Goal: Task Accomplishment & Management: Manage account settings

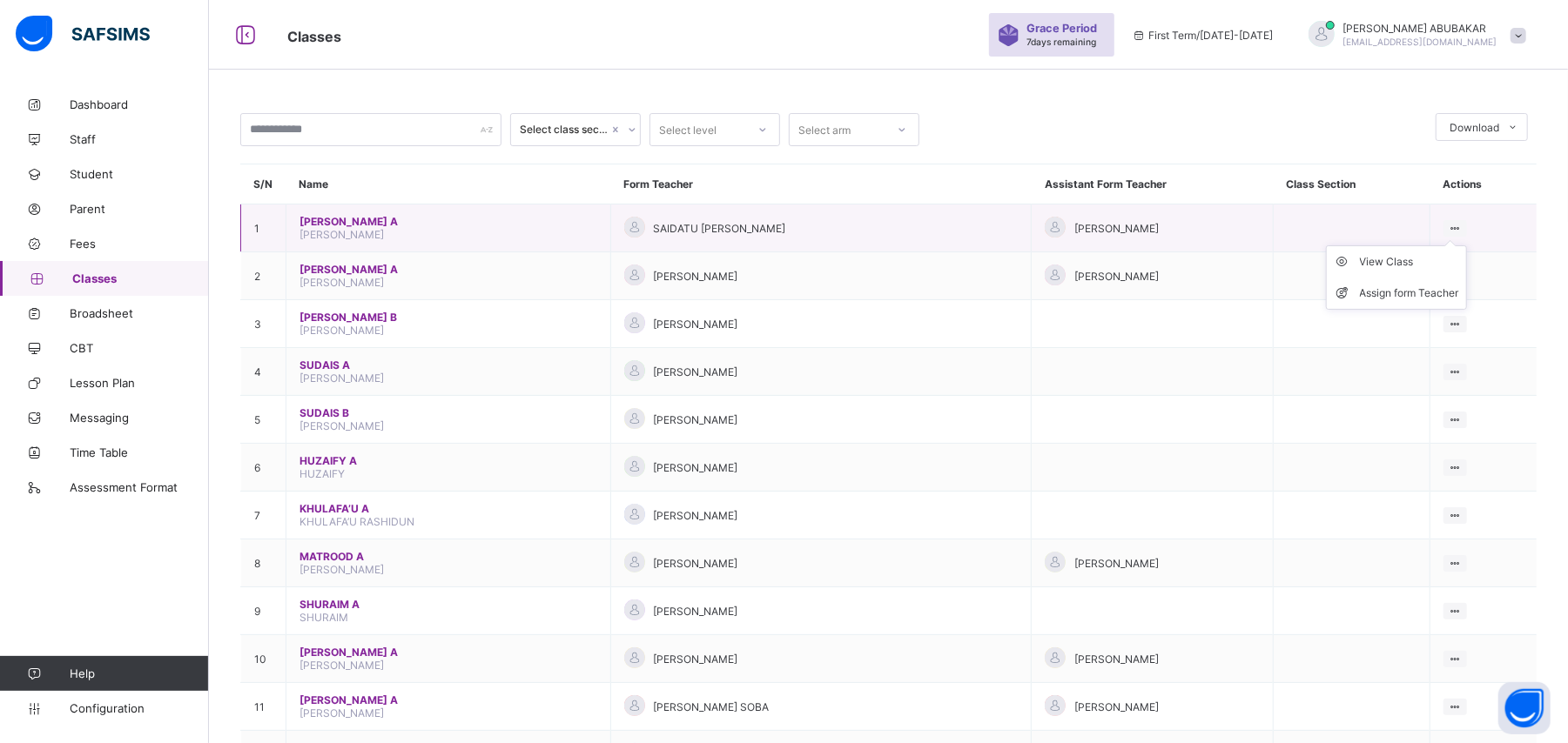
click at [1467, 224] on div at bounding box center [1455, 228] width 24 height 17
click at [1462, 228] on icon at bounding box center [1455, 228] width 15 height 13
click at [1405, 265] on div "View Class" at bounding box center [1408, 262] width 99 height 17
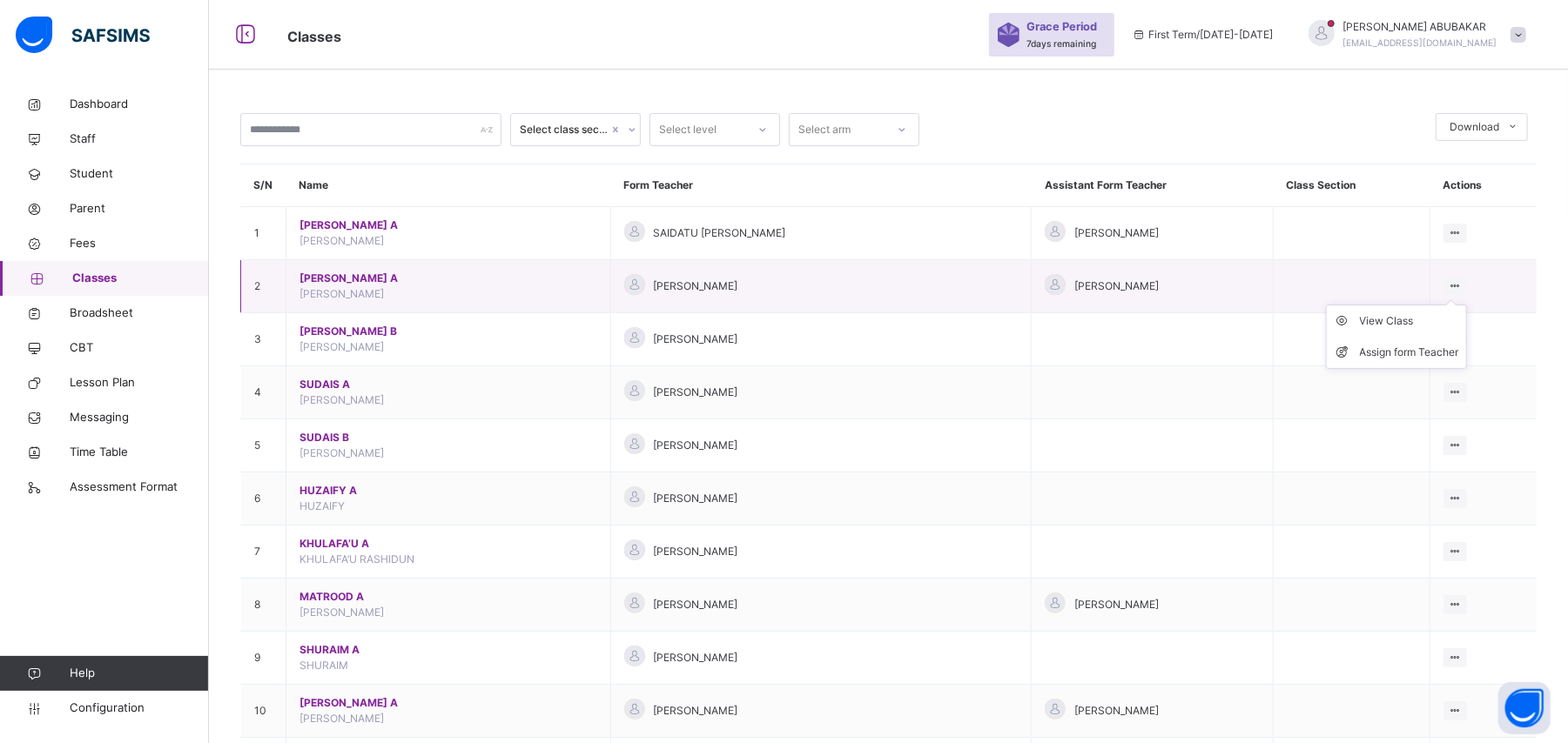
click at [1462, 282] on icon at bounding box center [1455, 286] width 15 height 13
click at [1398, 320] on div "View Class" at bounding box center [1408, 321] width 99 height 17
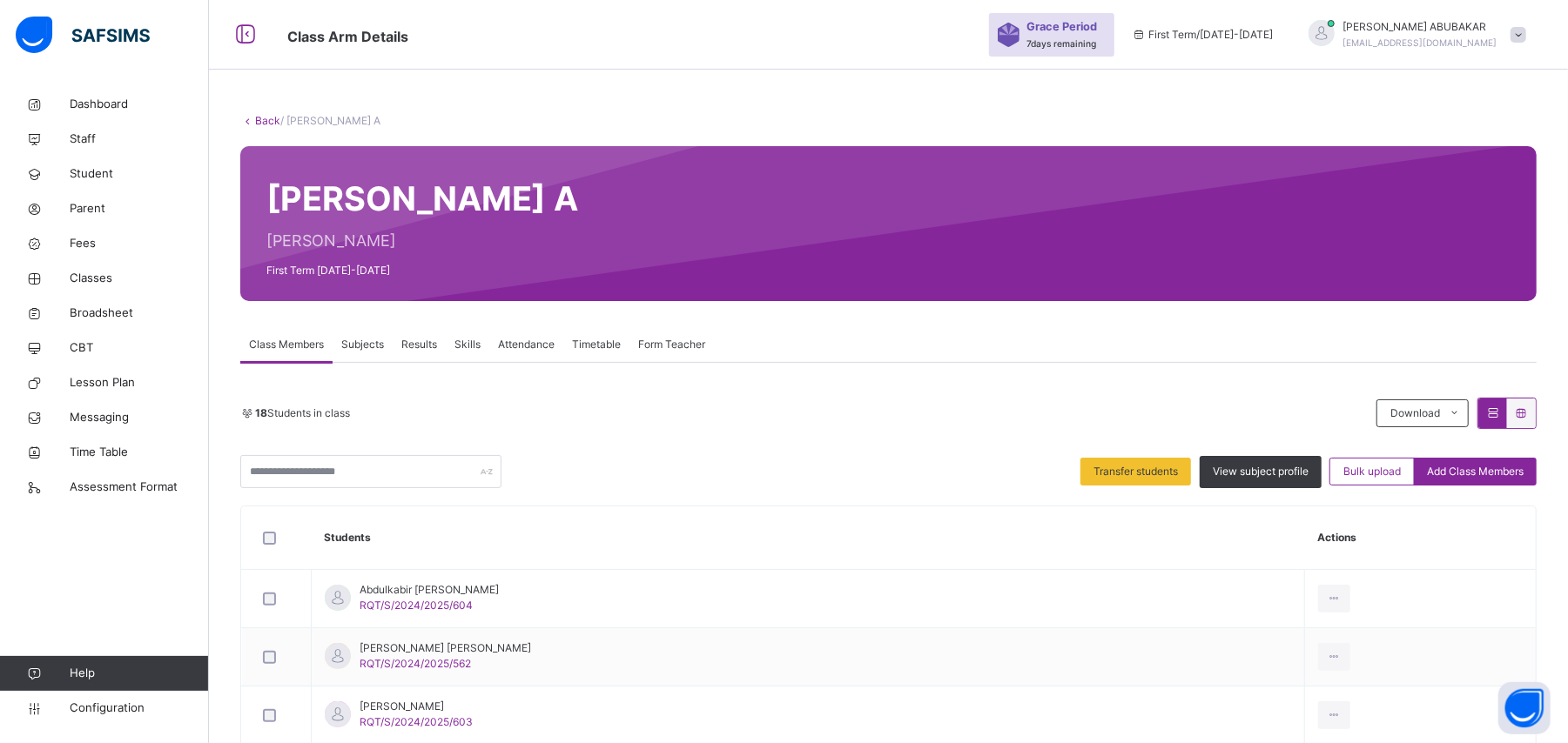
click at [1528, 411] on icon at bounding box center [1521, 414] width 15 height 13
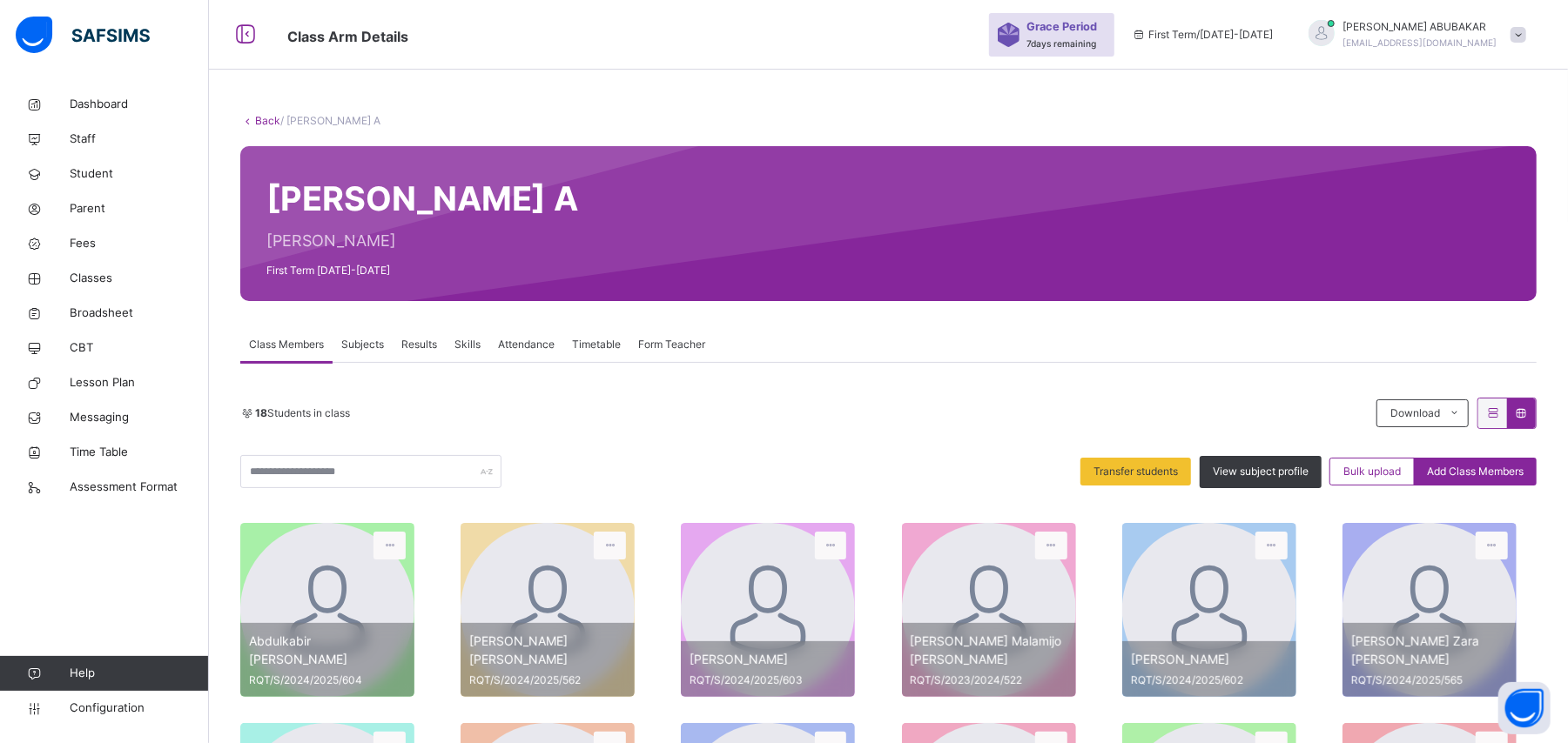
click at [1528, 418] on icon at bounding box center [1521, 414] width 15 height 13
click at [1500, 415] on icon at bounding box center [1492, 414] width 15 height 13
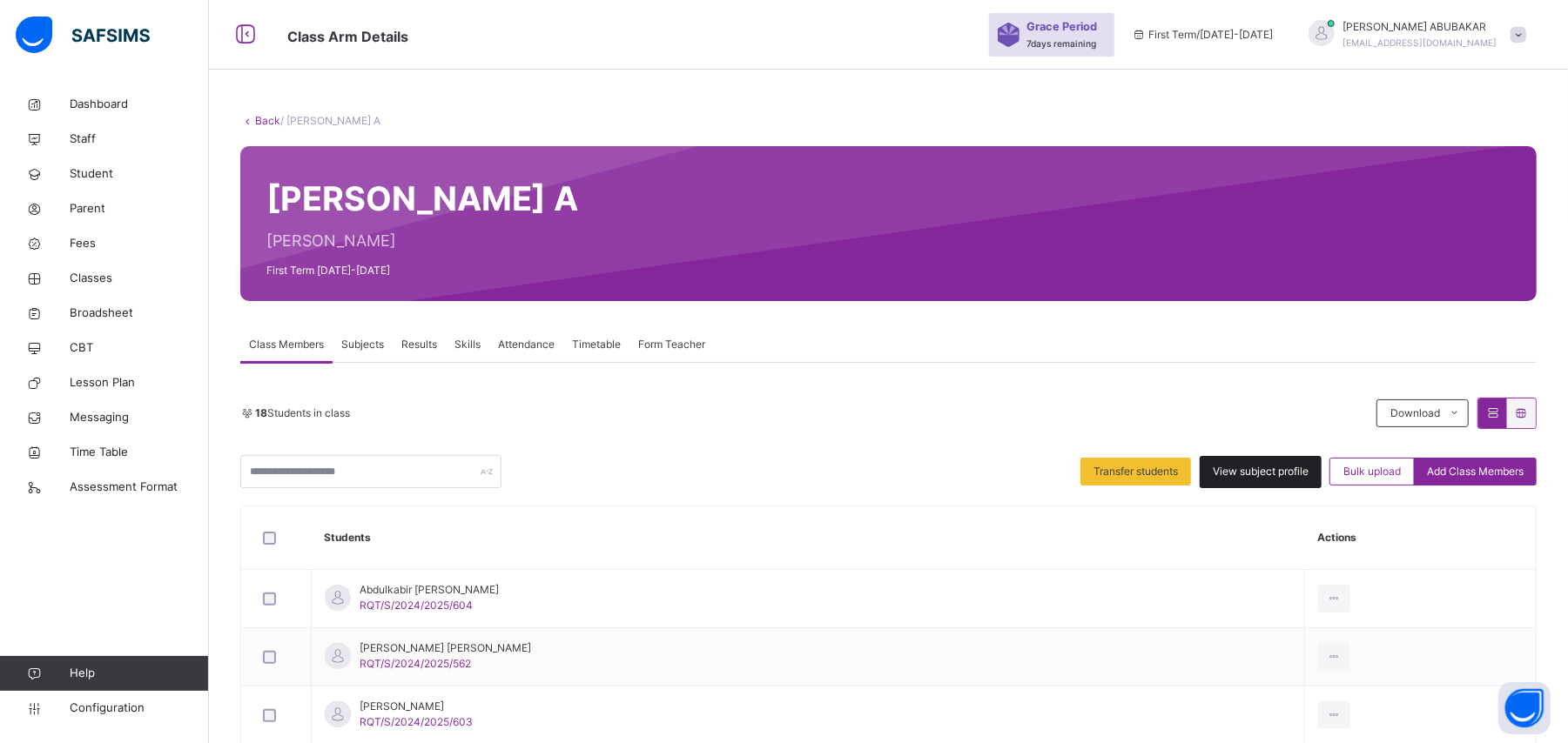
click at [1278, 467] on span "View subject profile" at bounding box center [1259, 471] width 95 height 16
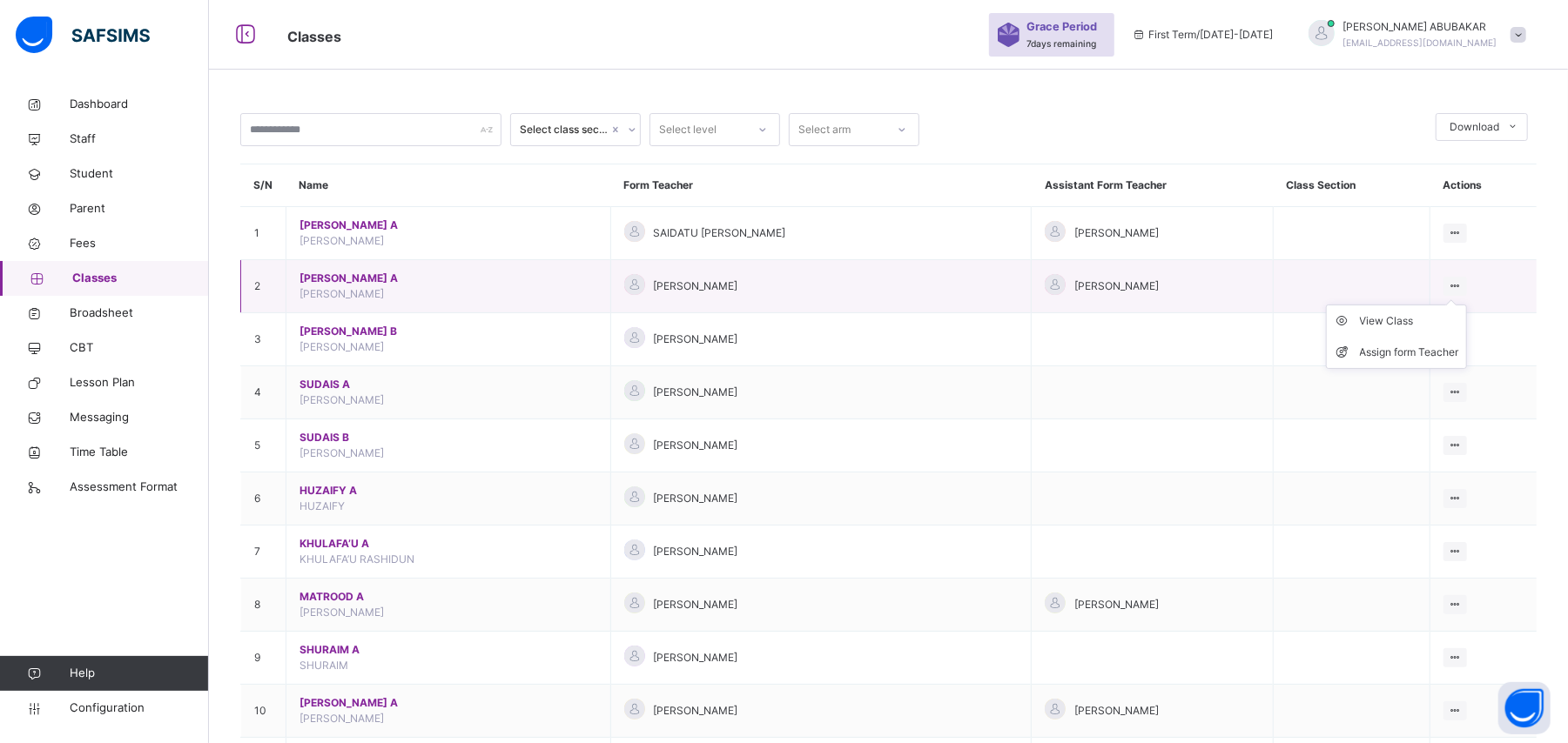
click at [1462, 286] on icon at bounding box center [1455, 286] width 15 height 13
click at [1419, 329] on div "View Class" at bounding box center [1408, 321] width 99 height 17
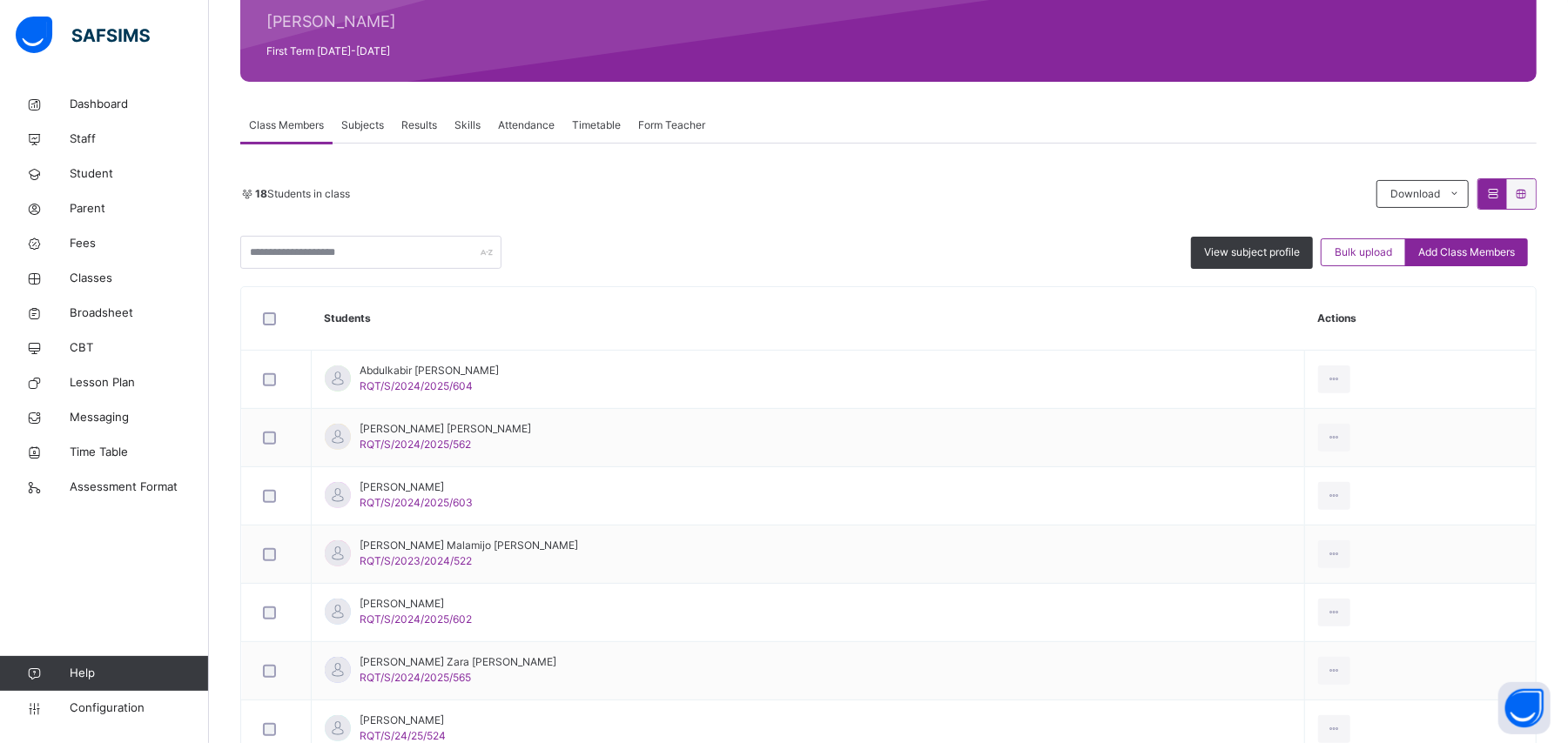
scroll to position [231, 0]
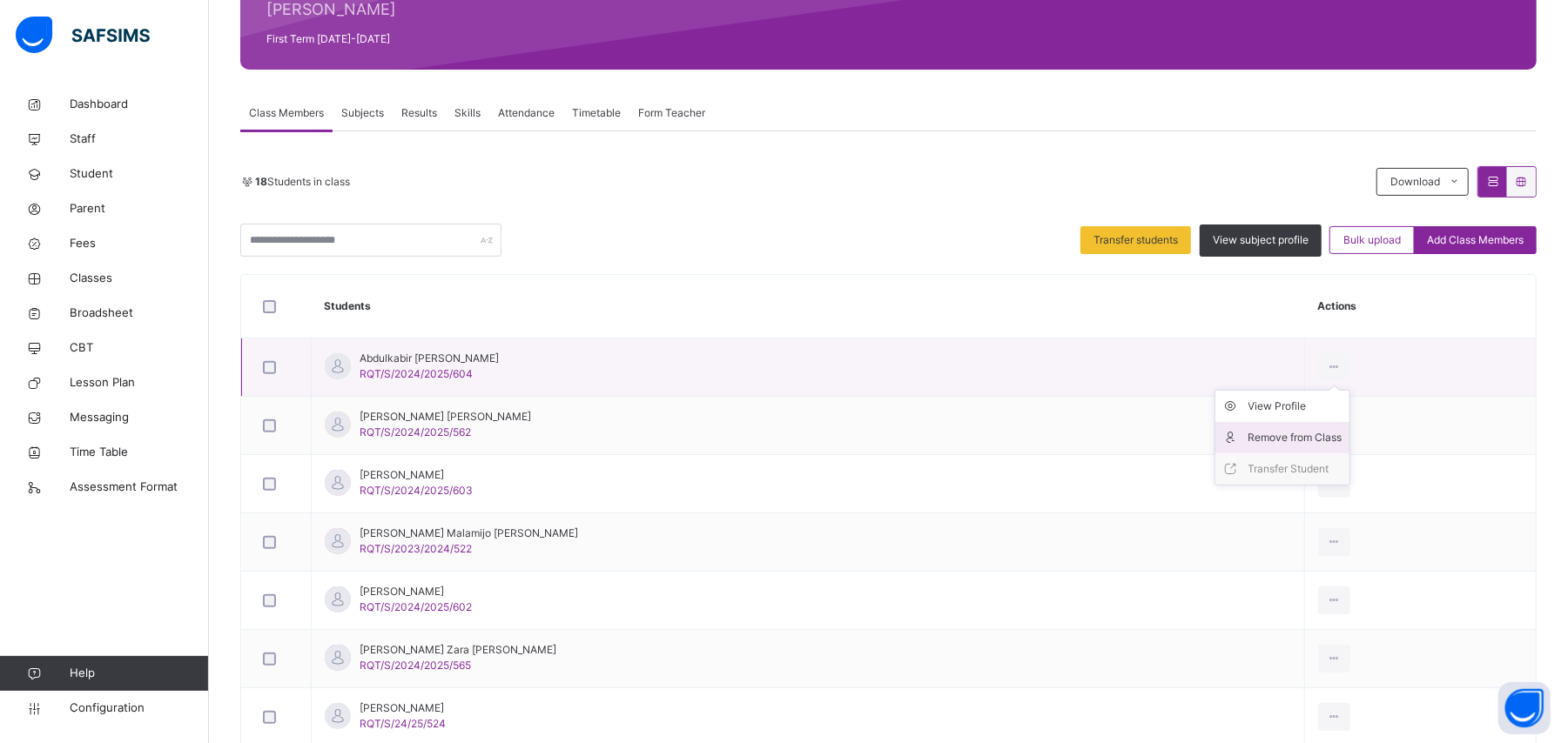
click at [1281, 432] on div "Remove from Class" at bounding box center [1295, 438] width 94 height 17
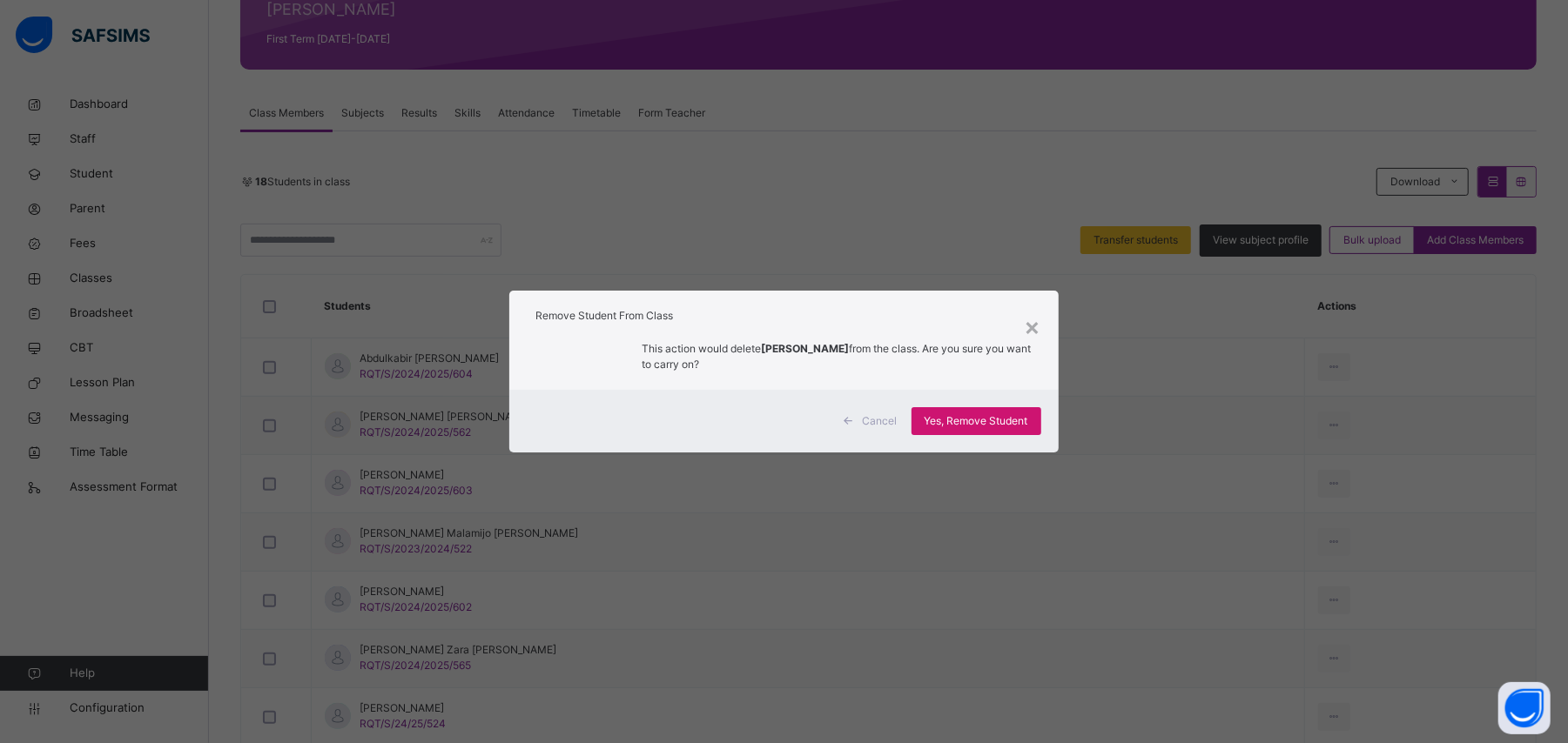
click at [1028, 427] on span "Yes, Remove Student" at bounding box center [976, 421] width 104 height 16
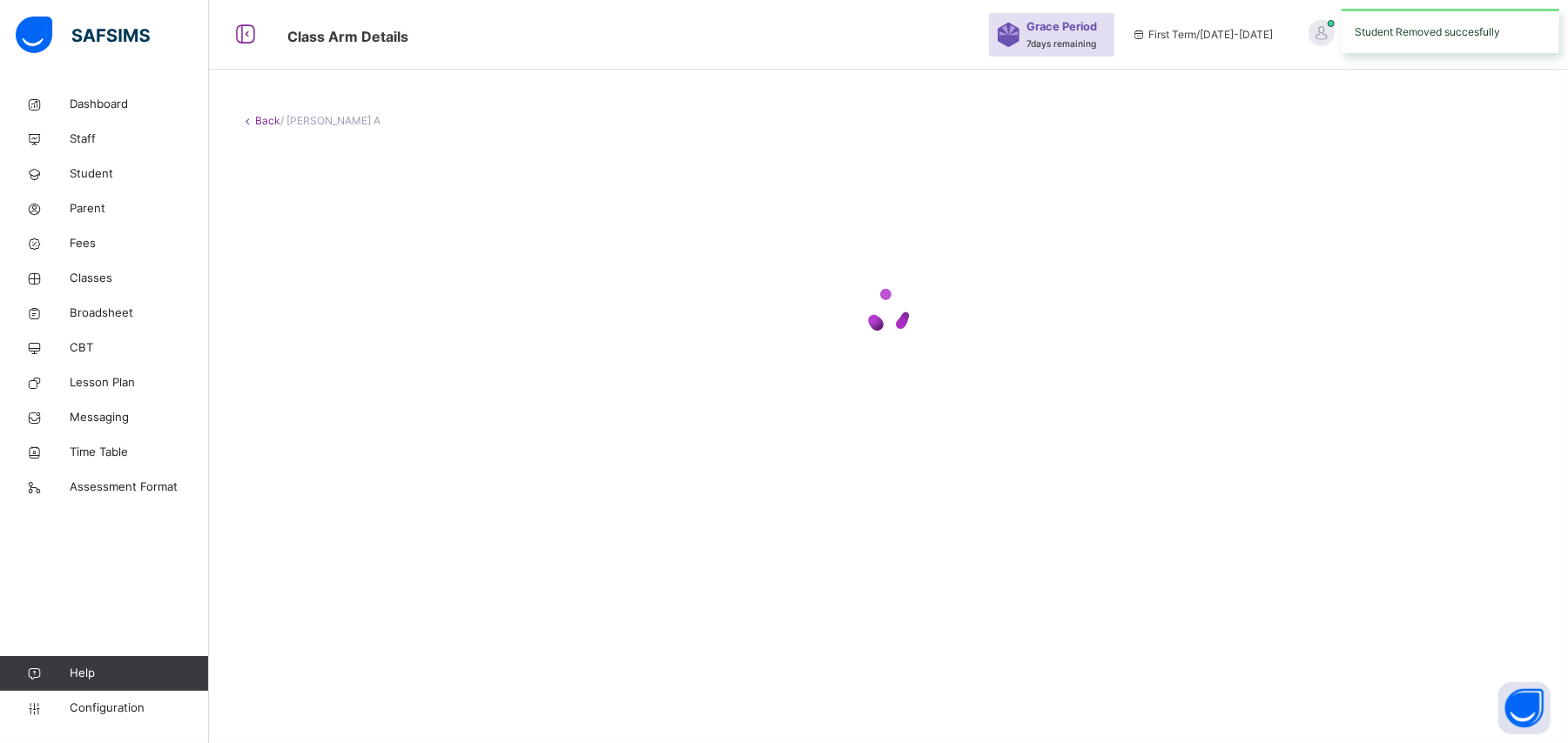
scroll to position [0, 0]
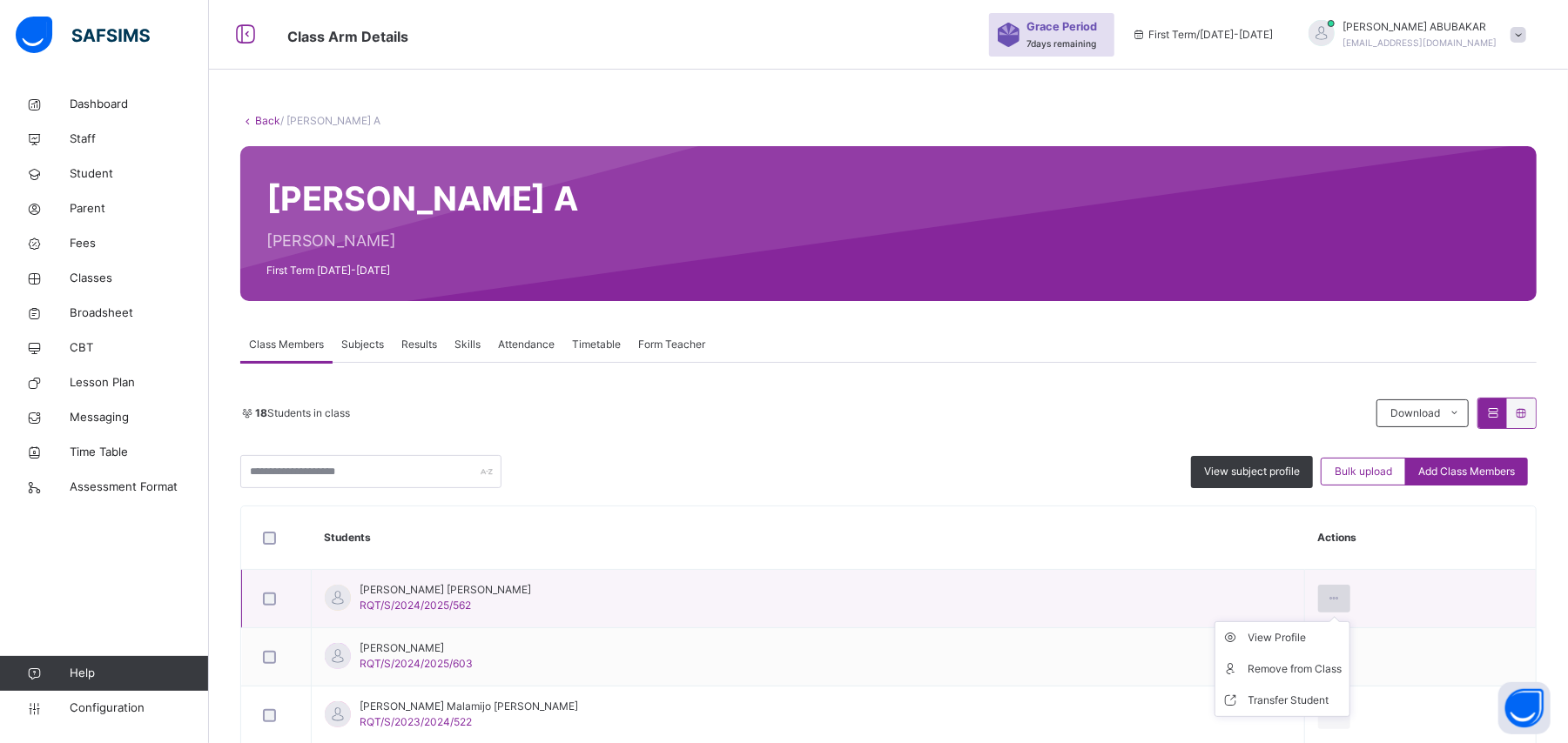
click at [1326, 599] on icon at bounding box center [1334, 599] width 15 height 16
click at [1281, 675] on div "Remove from Class" at bounding box center [1295, 669] width 94 height 17
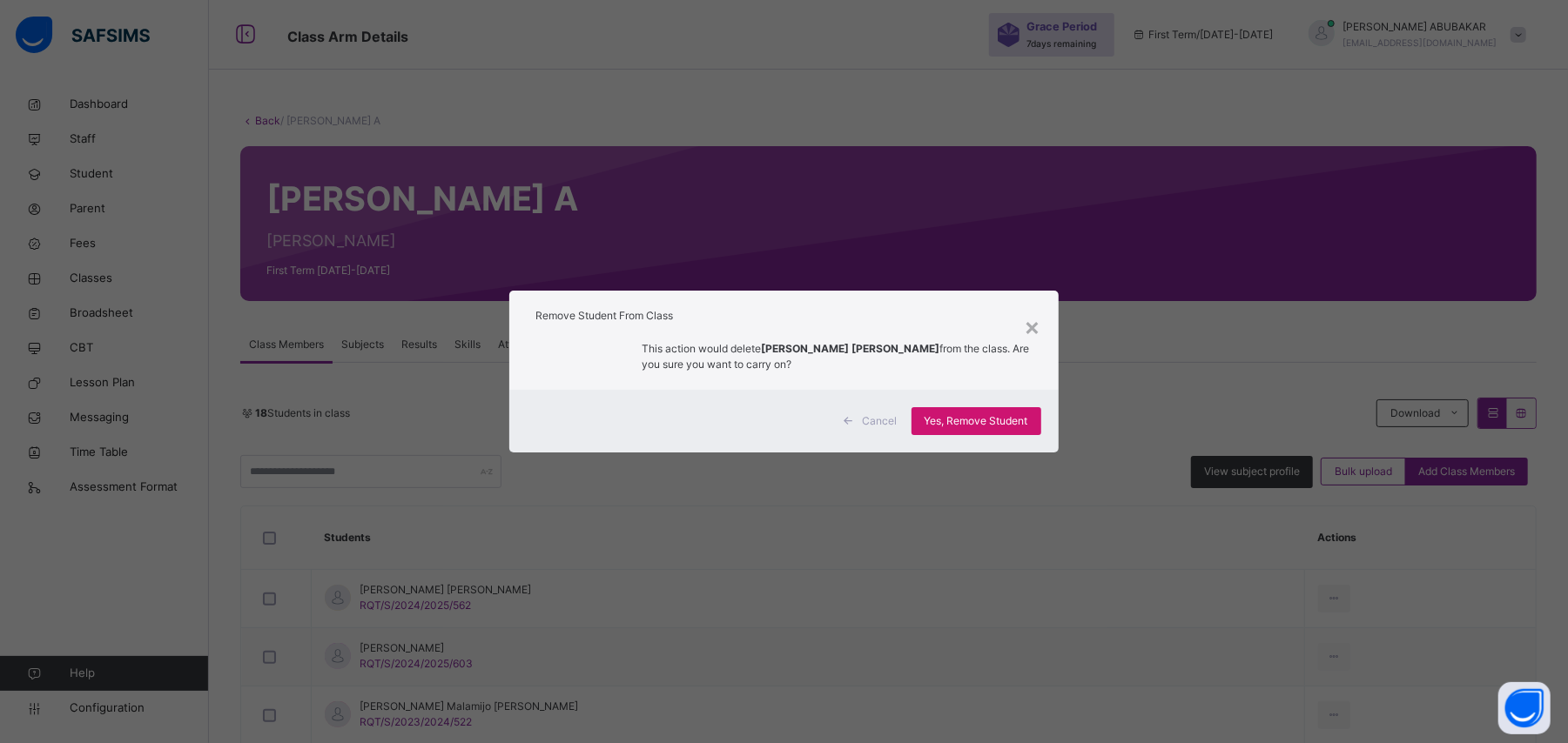
click at [992, 423] on span "Yes, Remove Student" at bounding box center [976, 421] width 104 height 16
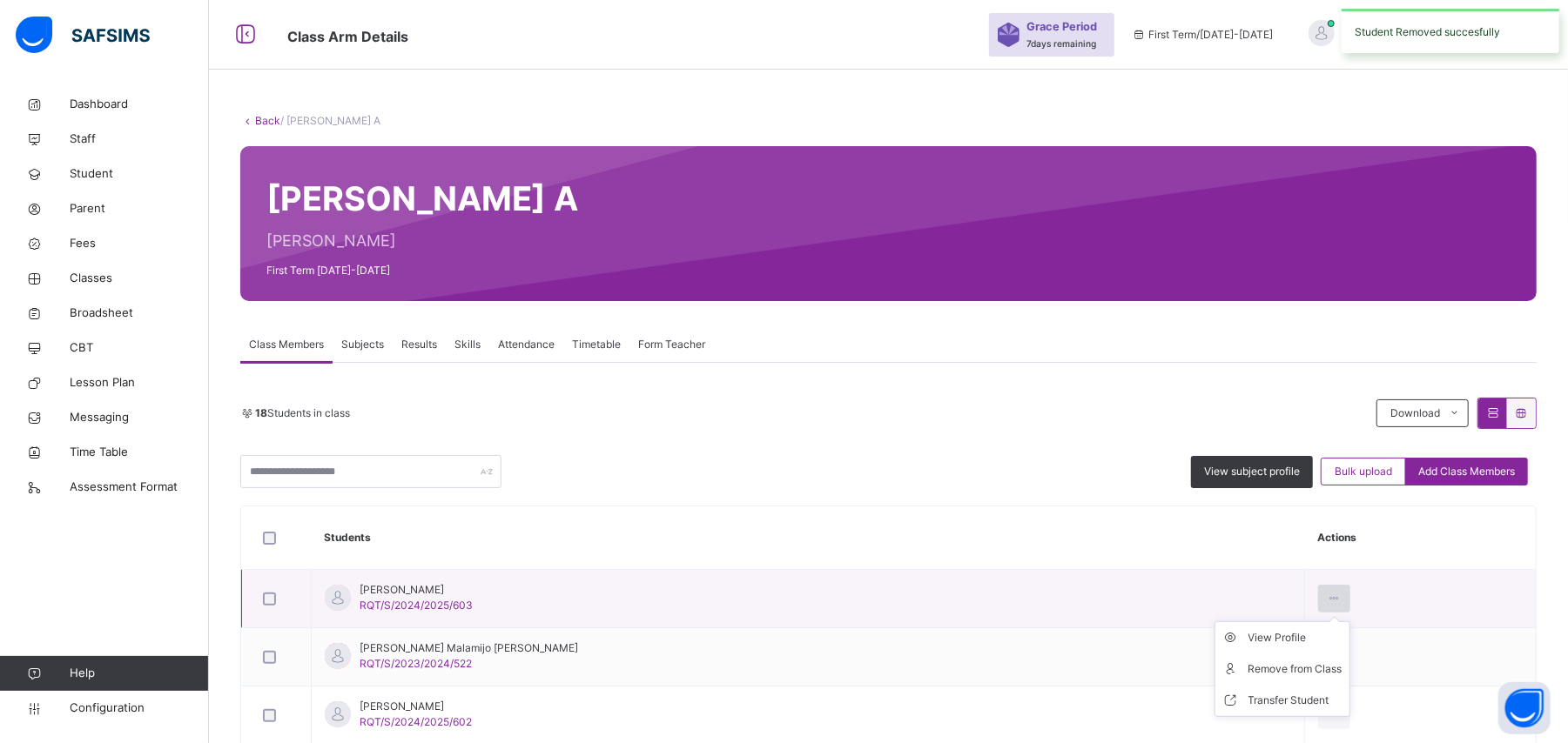
click at [1326, 599] on icon at bounding box center [1334, 599] width 15 height 16
click at [1272, 672] on div "Remove from Class" at bounding box center [1295, 669] width 94 height 17
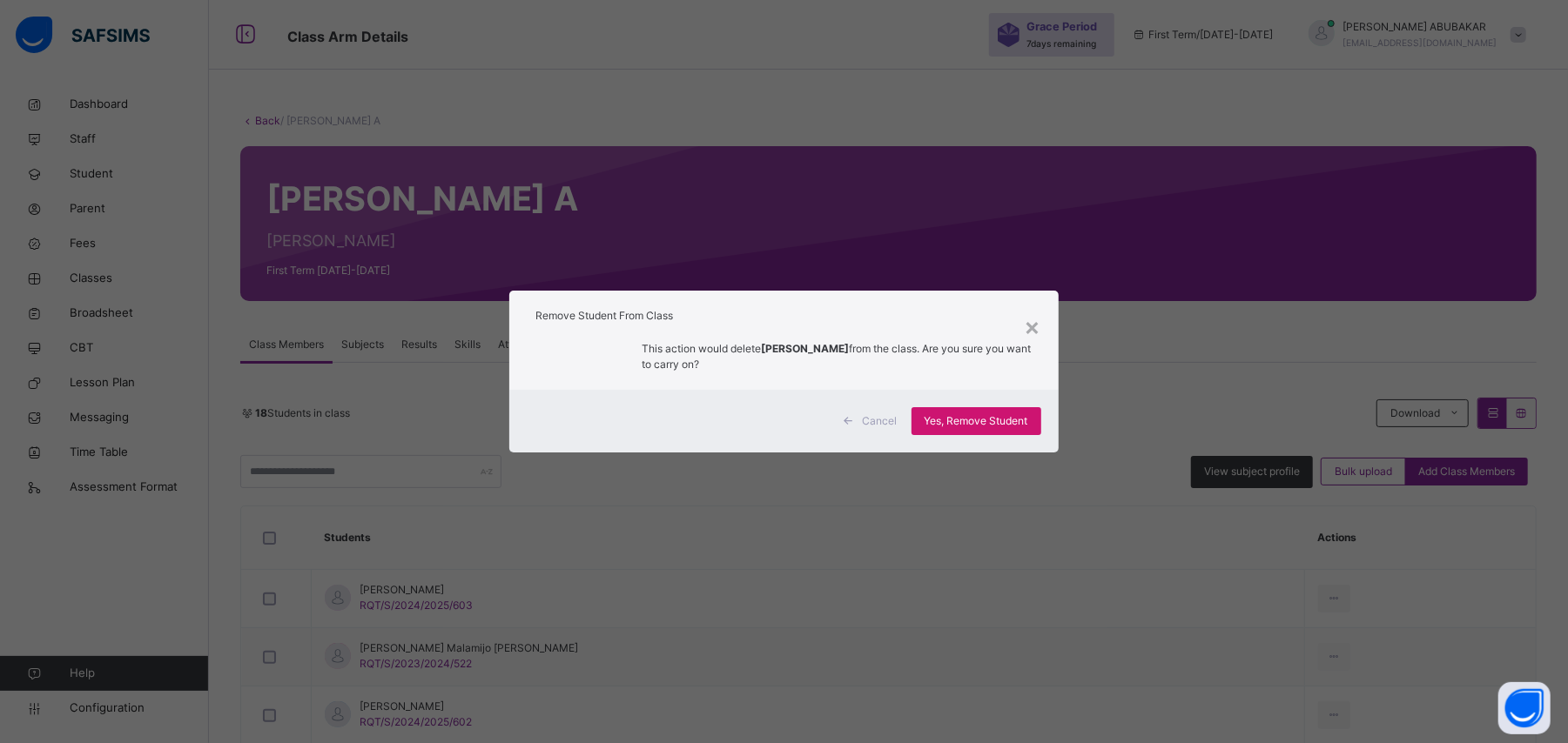
click at [1003, 422] on span "Yes, Remove Student" at bounding box center [976, 421] width 104 height 16
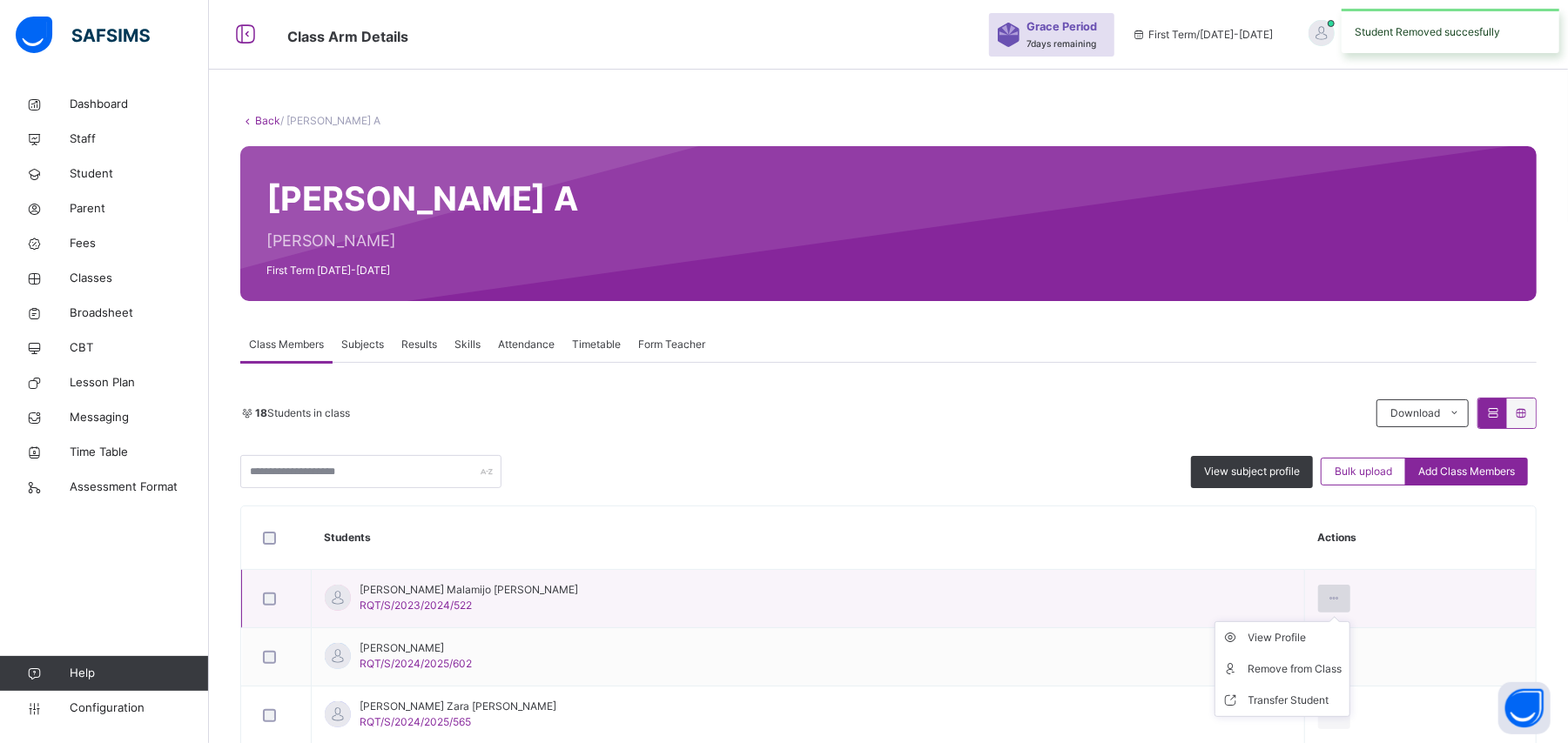
click at [1326, 597] on icon at bounding box center [1334, 599] width 15 height 16
click at [1258, 673] on div "Remove from Class" at bounding box center [1295, 669] width 94 height 17
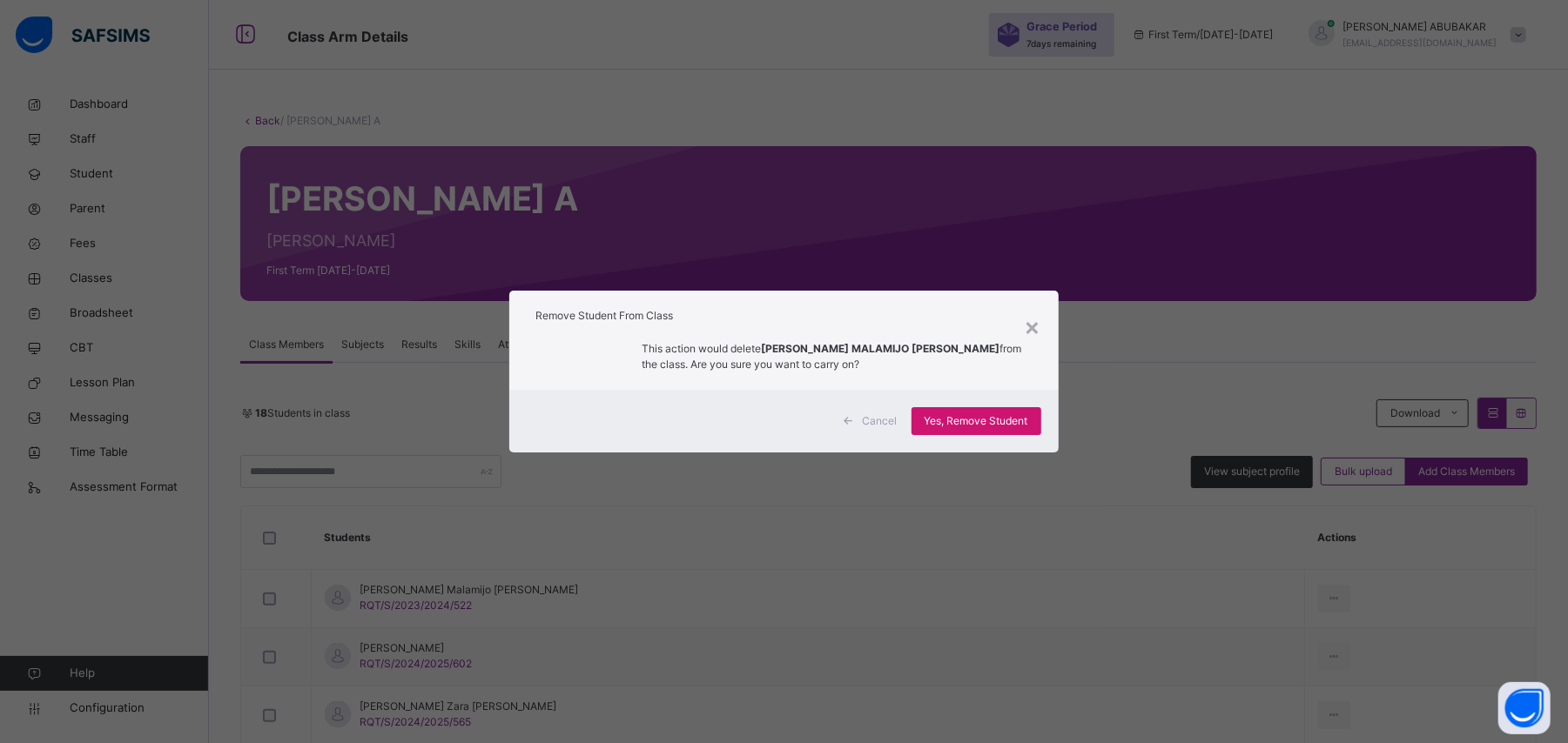
click at [1000, 421] on span "Yes, Remove Student" at bounding box center [976, 421] width 104 height 16
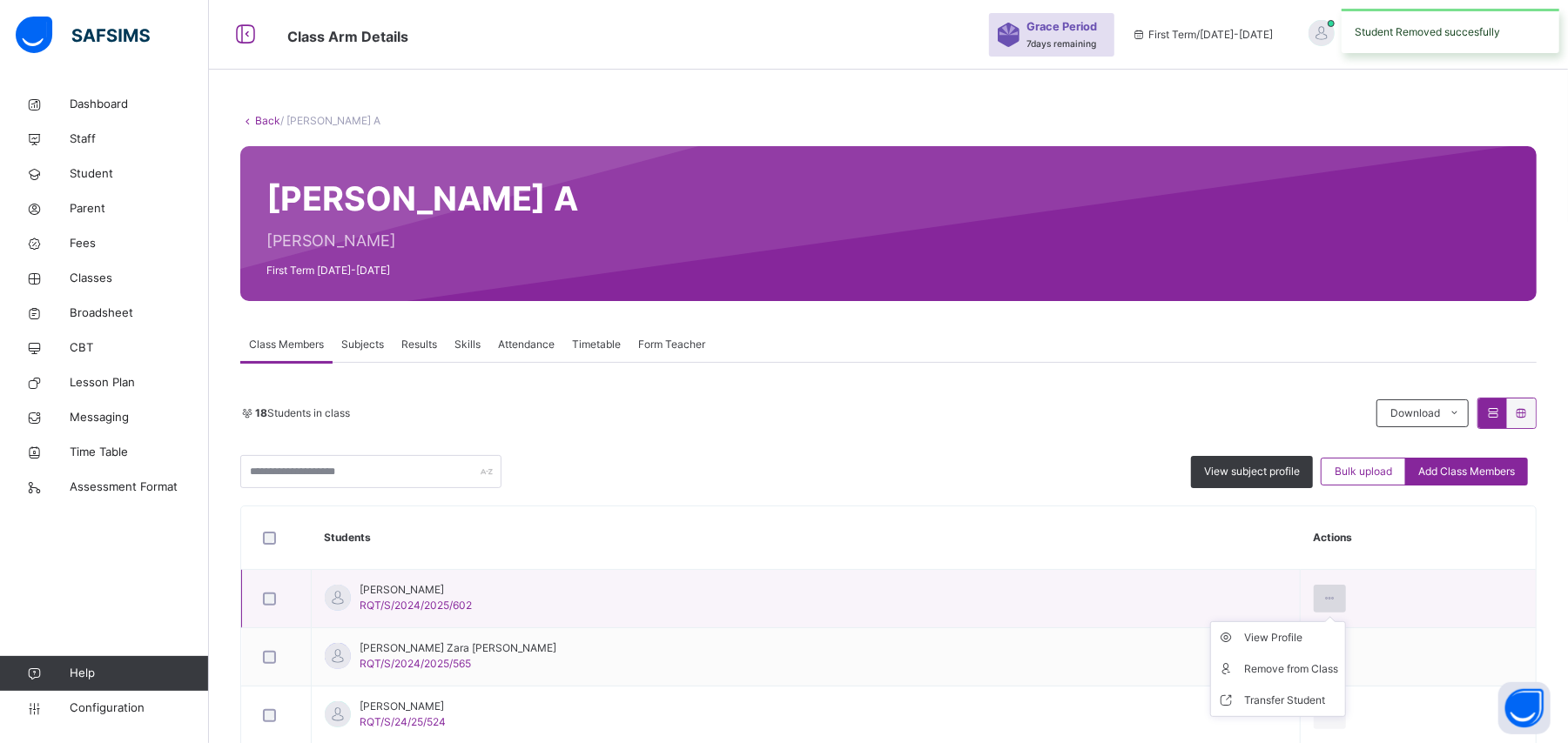
click at [1323, 592] on icon at bounding box center [1330, 599] width 15 height 16
click at [1262, 674] on div "Remove from Class" at bounding box center [1291, 669] width 94 height 17
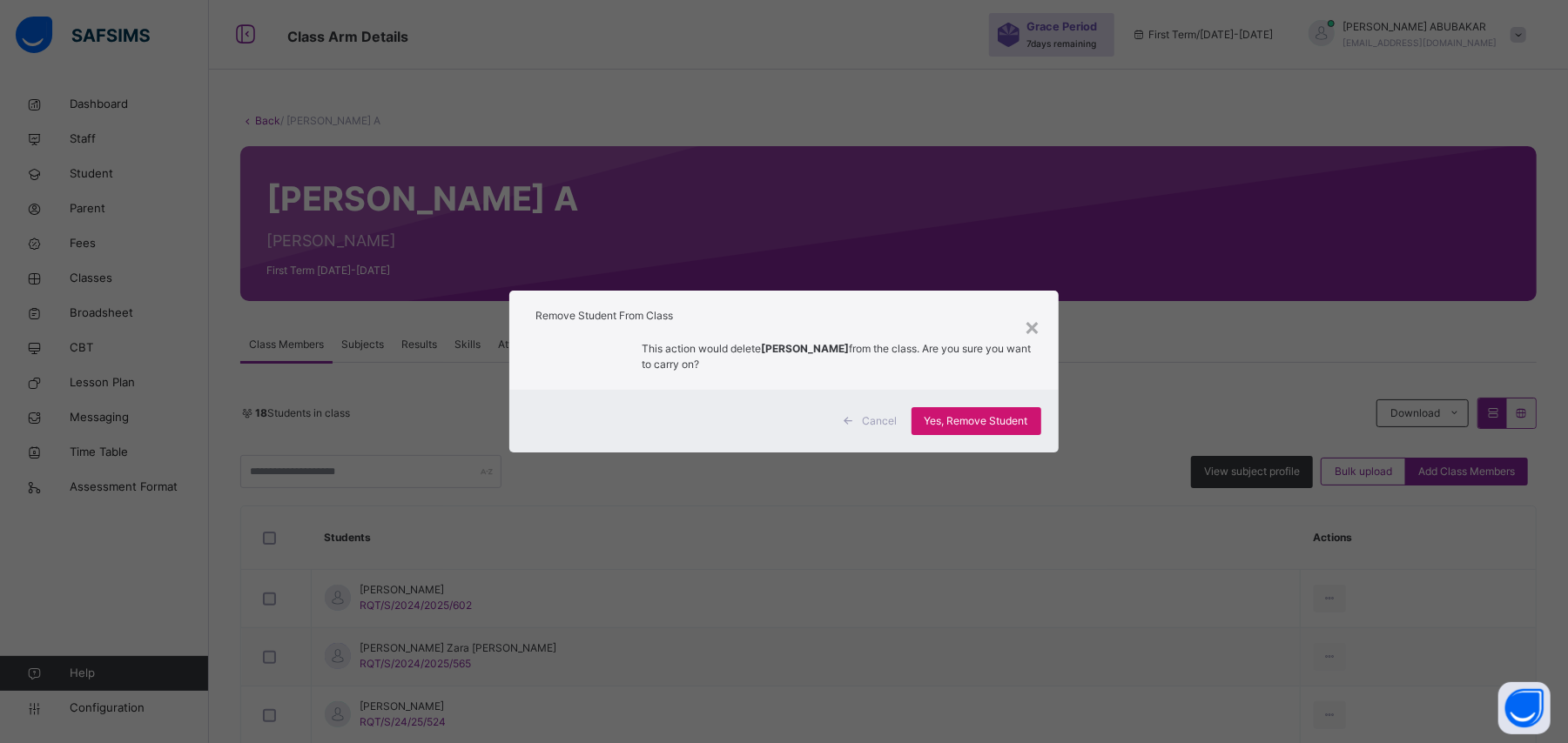
click at [1001, 416] on span "Yes, Remove Student" at bounding box center [976, 421] width 104 height 16
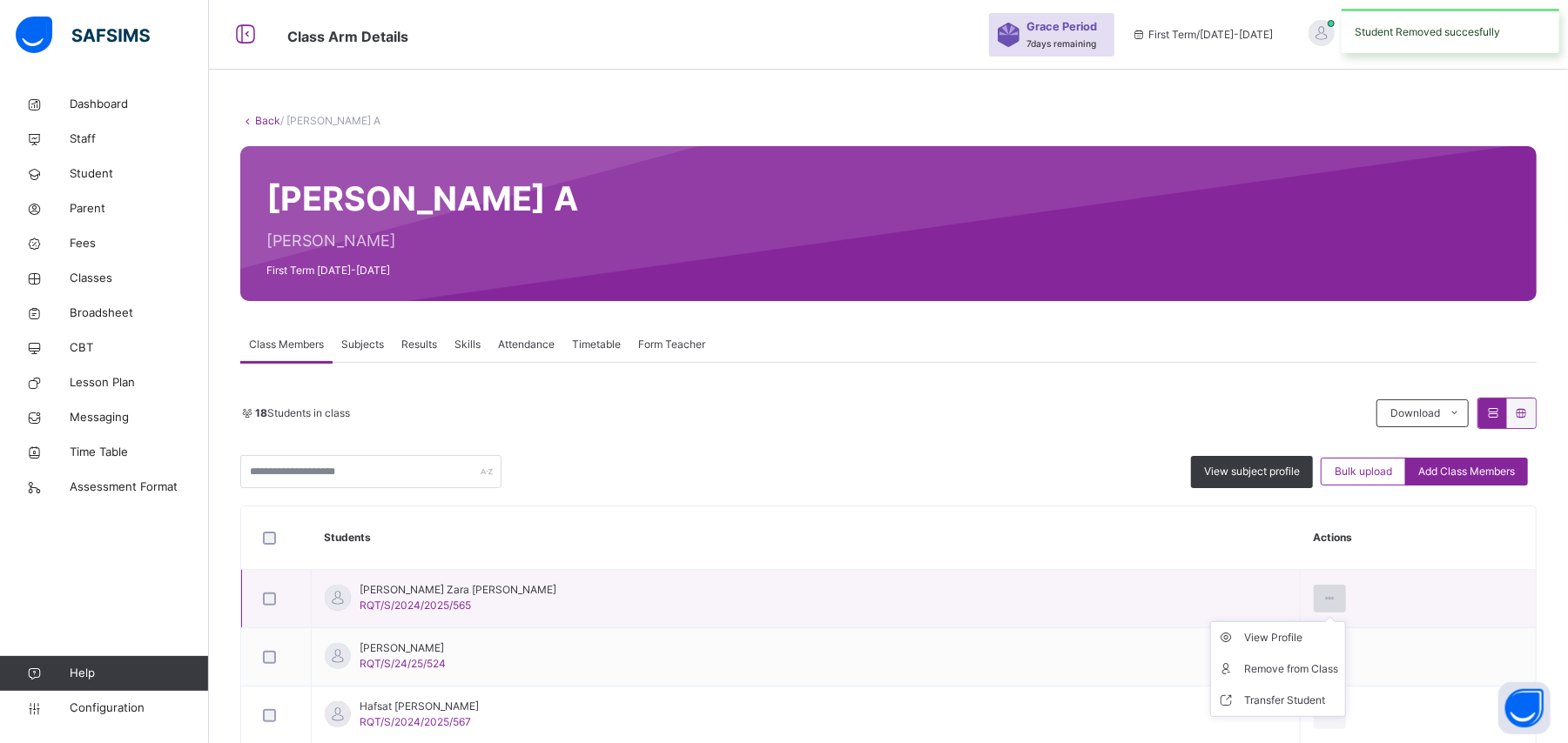
click at [1323, 600] on icon at bounding box center [1330, 599] width 15 height 16
click at [1278, 670] on div "Remove from Class" at bounding box center [1291, 669] width 94 height 17
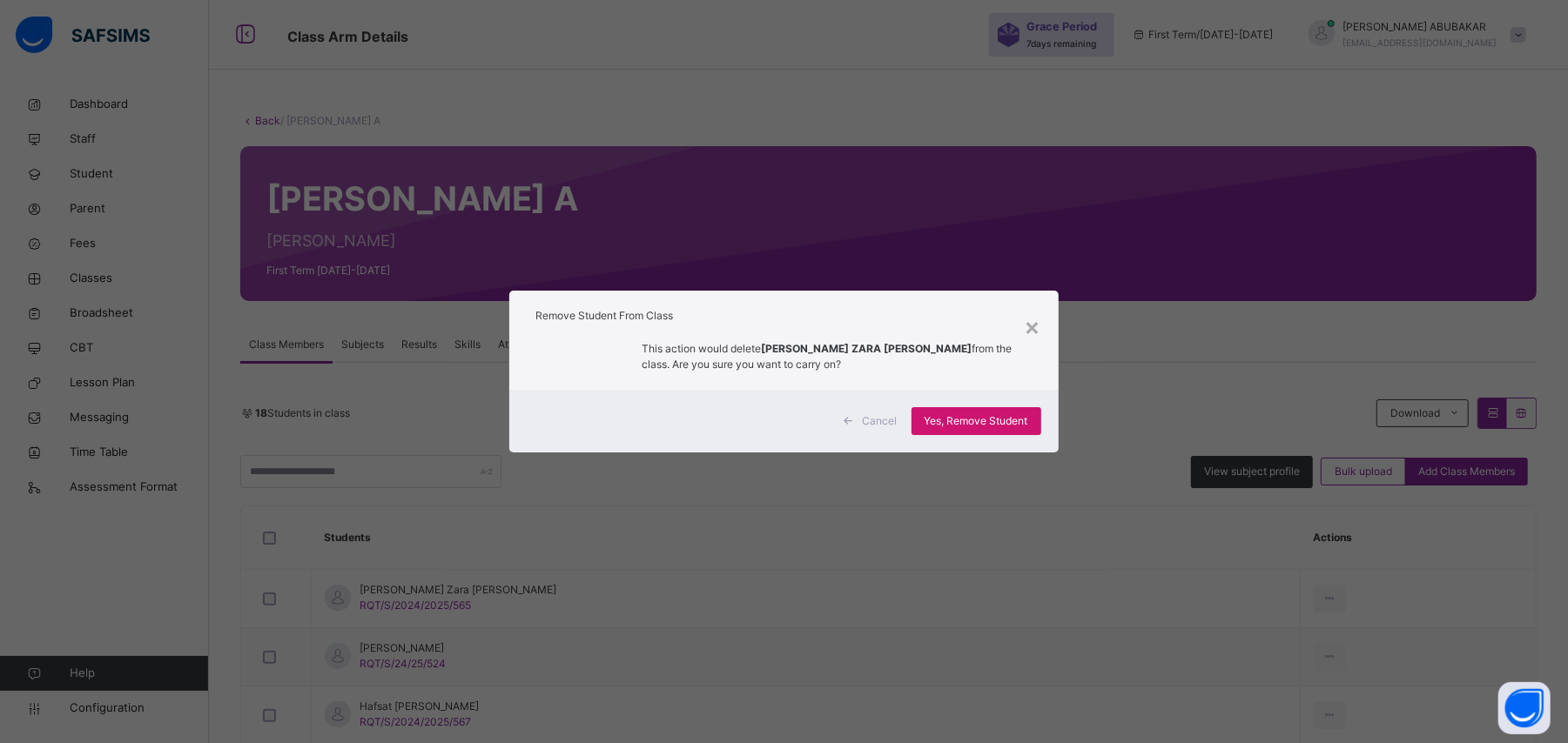
click at [949, 421] on span "Yes, Remove Student" at bounding box center [976, 421] width 104 height 16
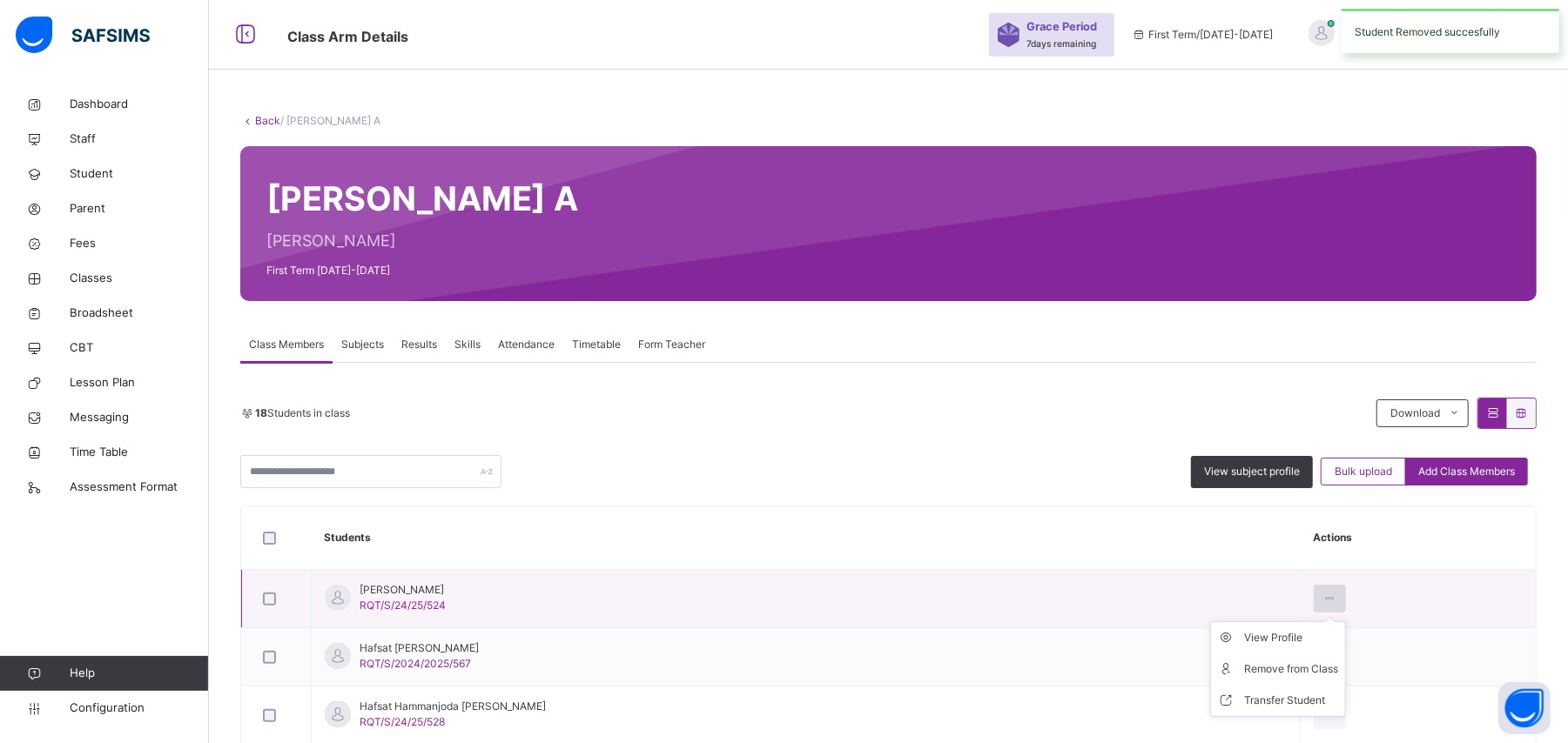
click at [1323, 599] on icon at bounding box center [1330, 599] width 15 height 16
click at [1252, 673] on div "Remove from Class" at bounding box center [1291, 669] width 94 height 17
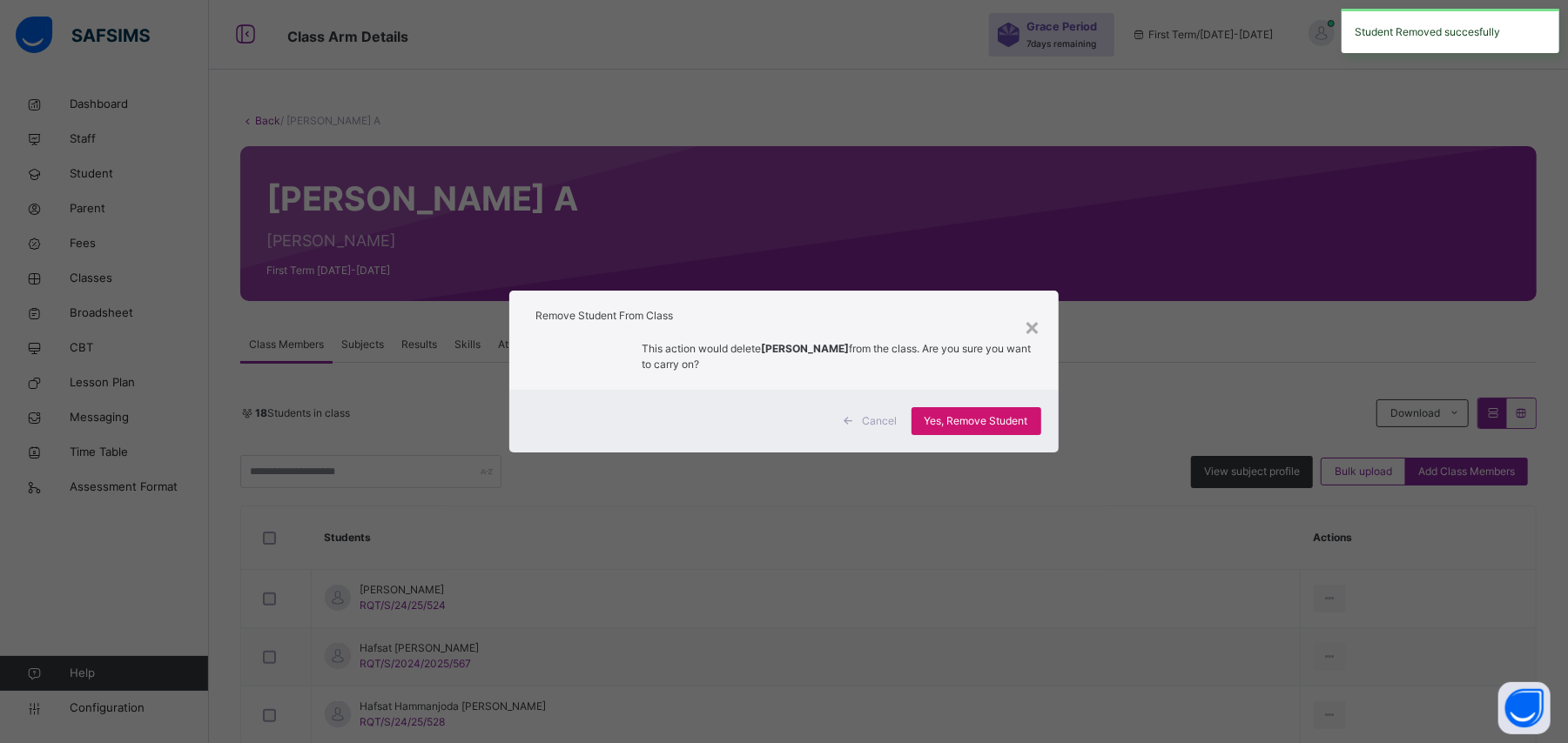
click at [1001, 421] on span "Yes, Remove Student" at bounding box center [976, 421] width 104 height 16
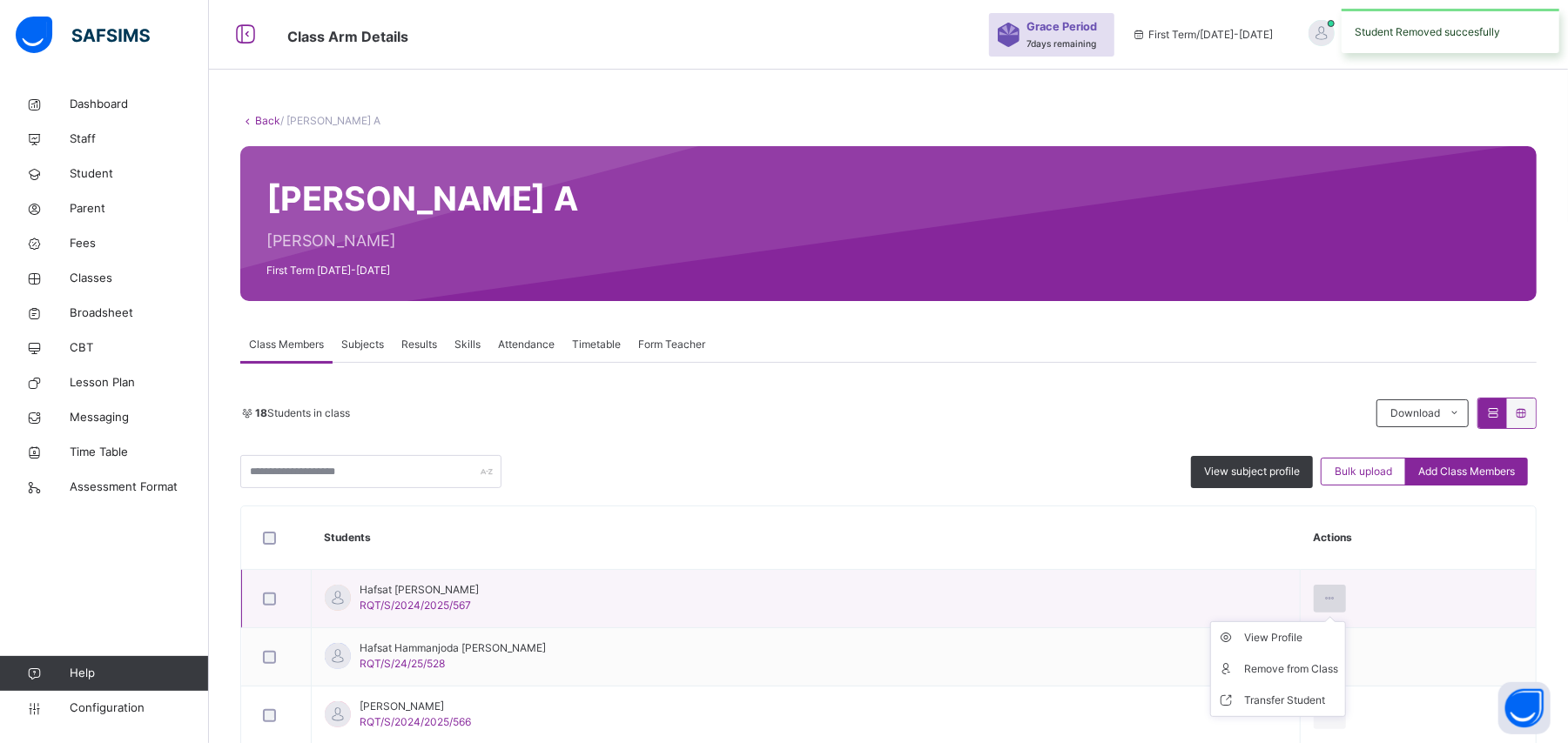
click at [1323, 596] on icon at bounding box center [1330, 599] width 15 height 16
click at [1274, 670] on div "Remove from Class" at bounding box center [1291, 669] width 94 height 17
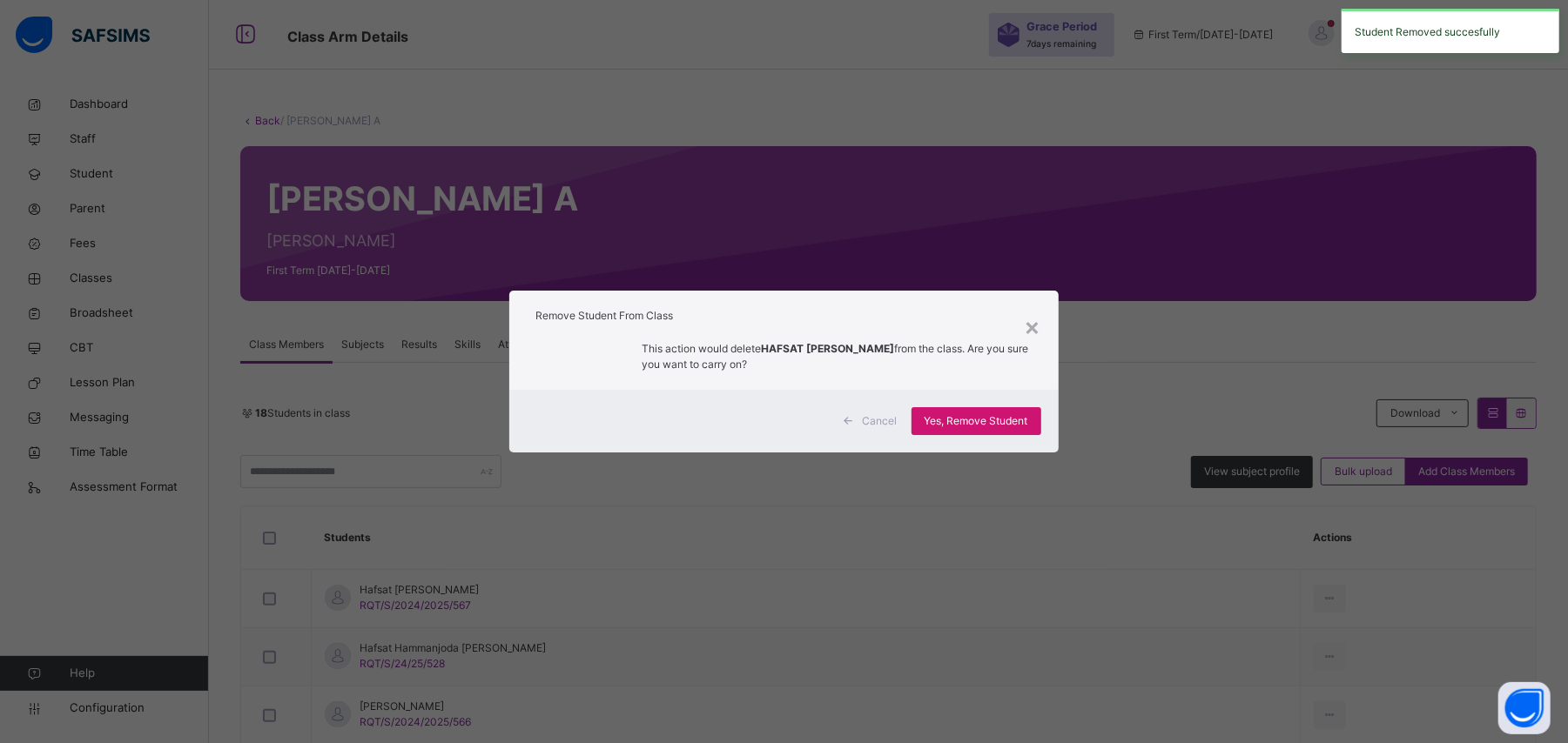
click at [1010, 422] on span "Yes, Remove Student" at bounding box center [976, 421] width 104 height 16
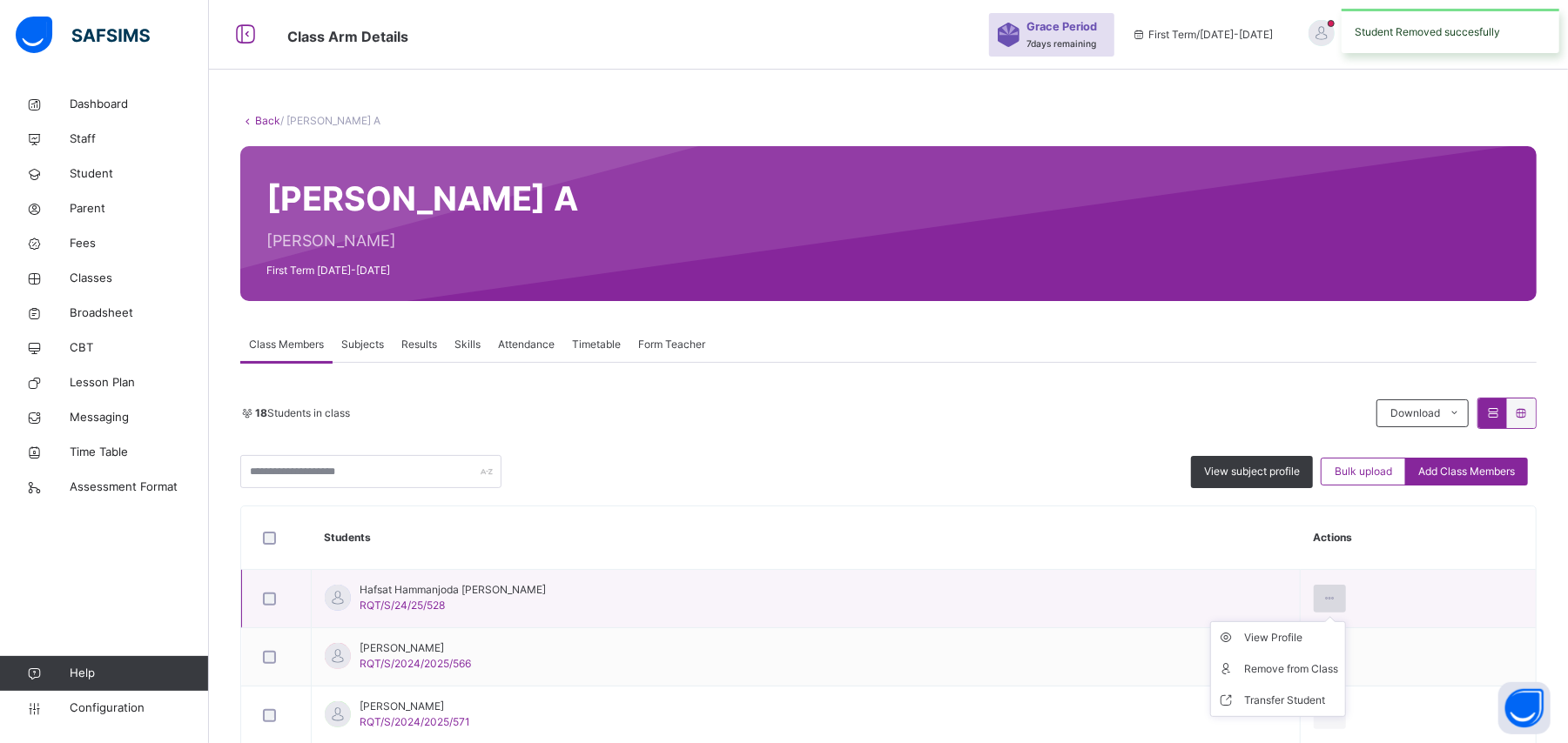
click at [1323, 596] on icon at bounding box center [1330, 599] width 15 height 16
click at [1268, 676] on div "Remove from Class" at bounding box center [1291, 669] width 94 height 17
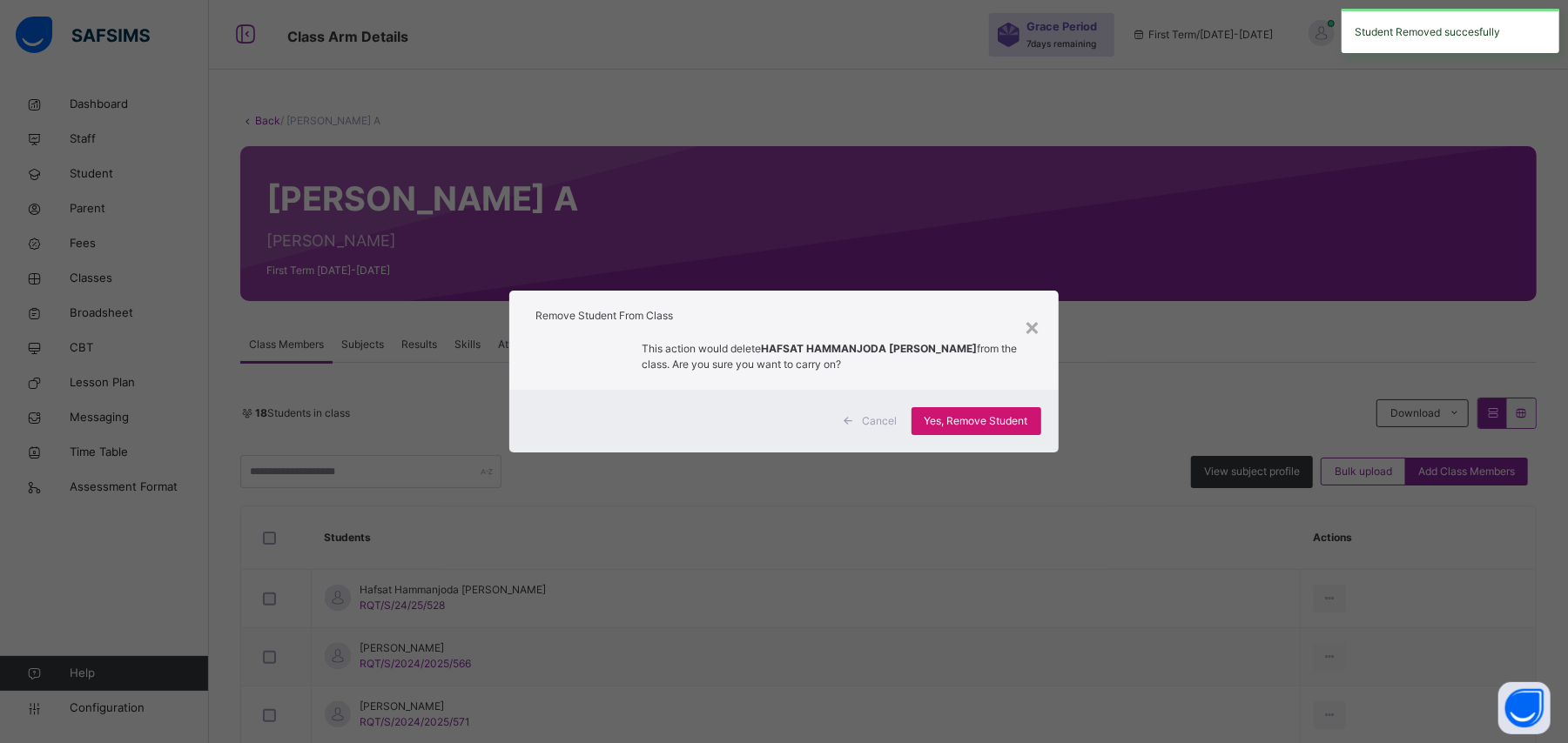
click at [994, 421] on span "Yes, Remove Student" at bounding box center [976, 421] width 104 height 16
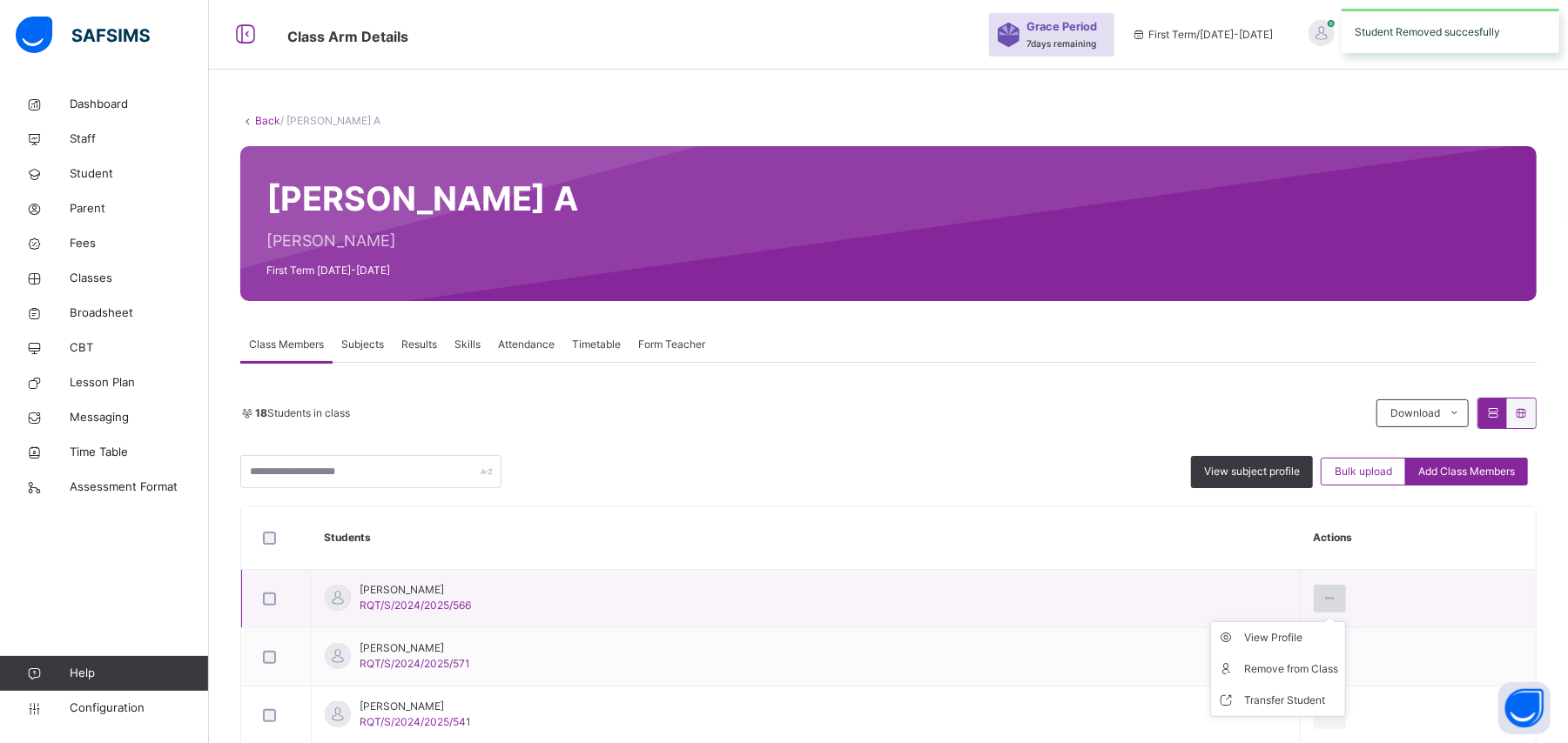
click at [1323, 599] on icon at bounding box center [1330, 599] width 15 height 16
click at [1254, 663] on div "Remove from Class" at bounding box center [1291, 669] width 94 height 17
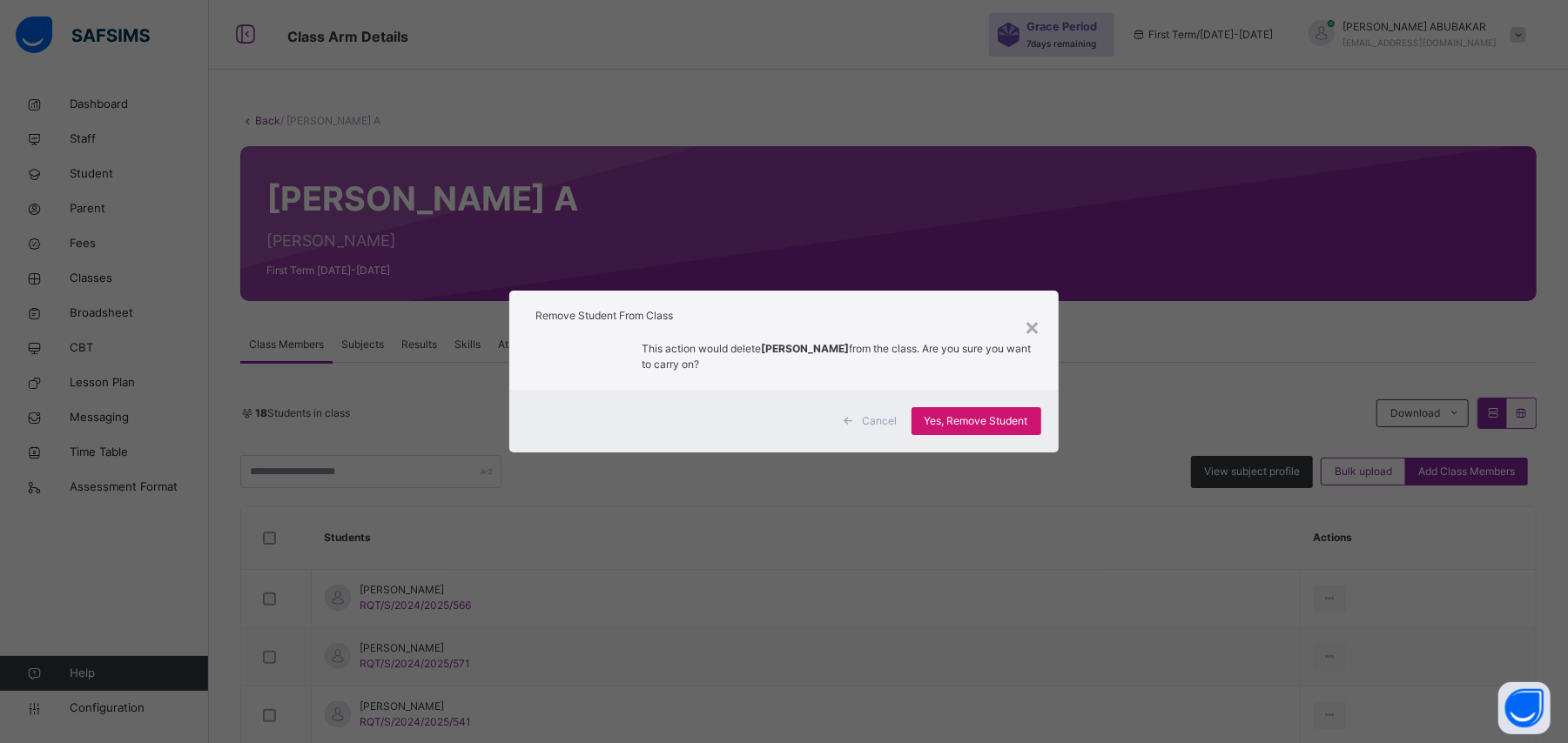
click at [1018, 423] on span "Yes, Remove Student" at bounding box center [976, 421] width 104 height 16
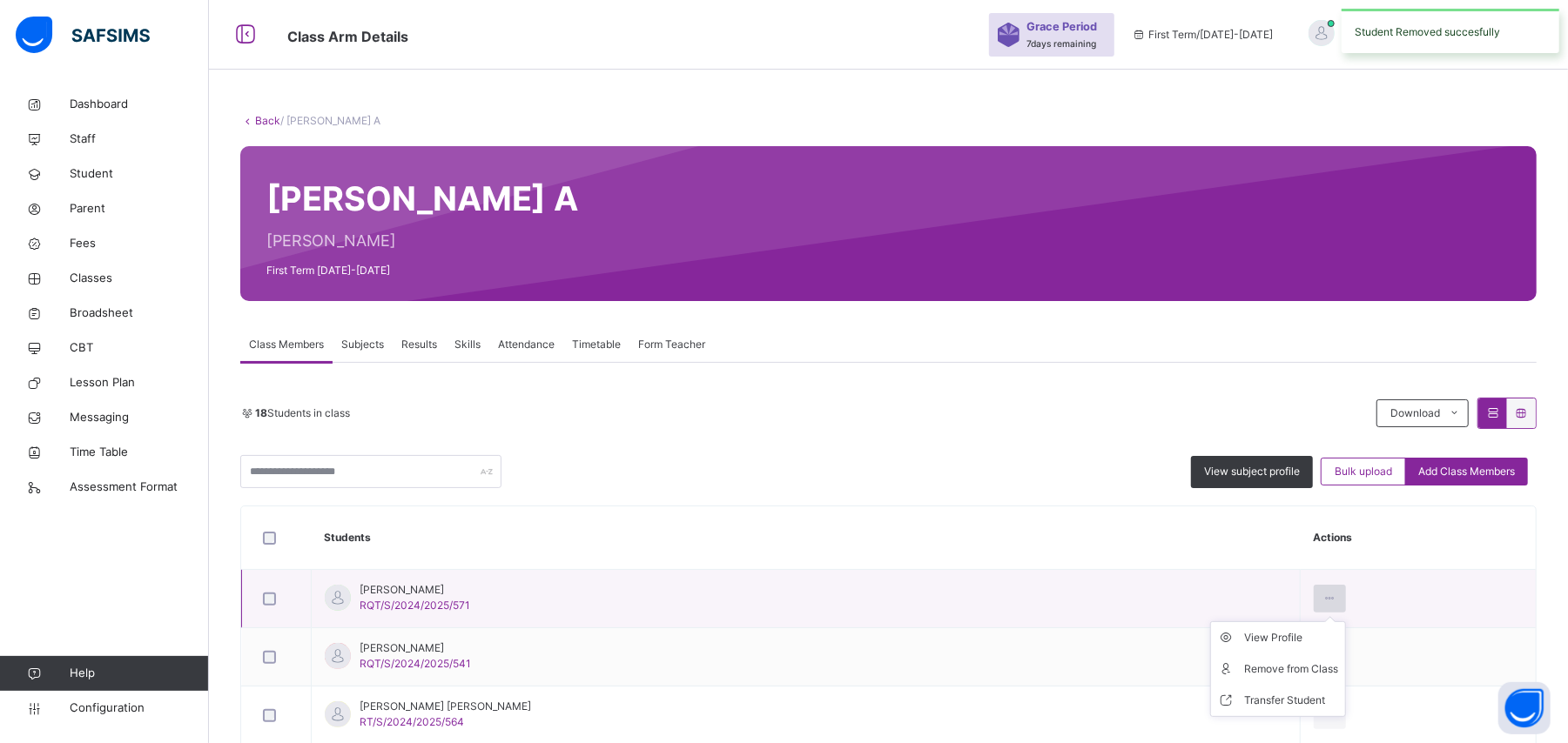
click at [1323, 599] on icon at bounding box center [1330, 599] width 15 height 16
click at [1244, 669] on div "Remove from Class" at bounding box center [1291, 669] width 94 height 17
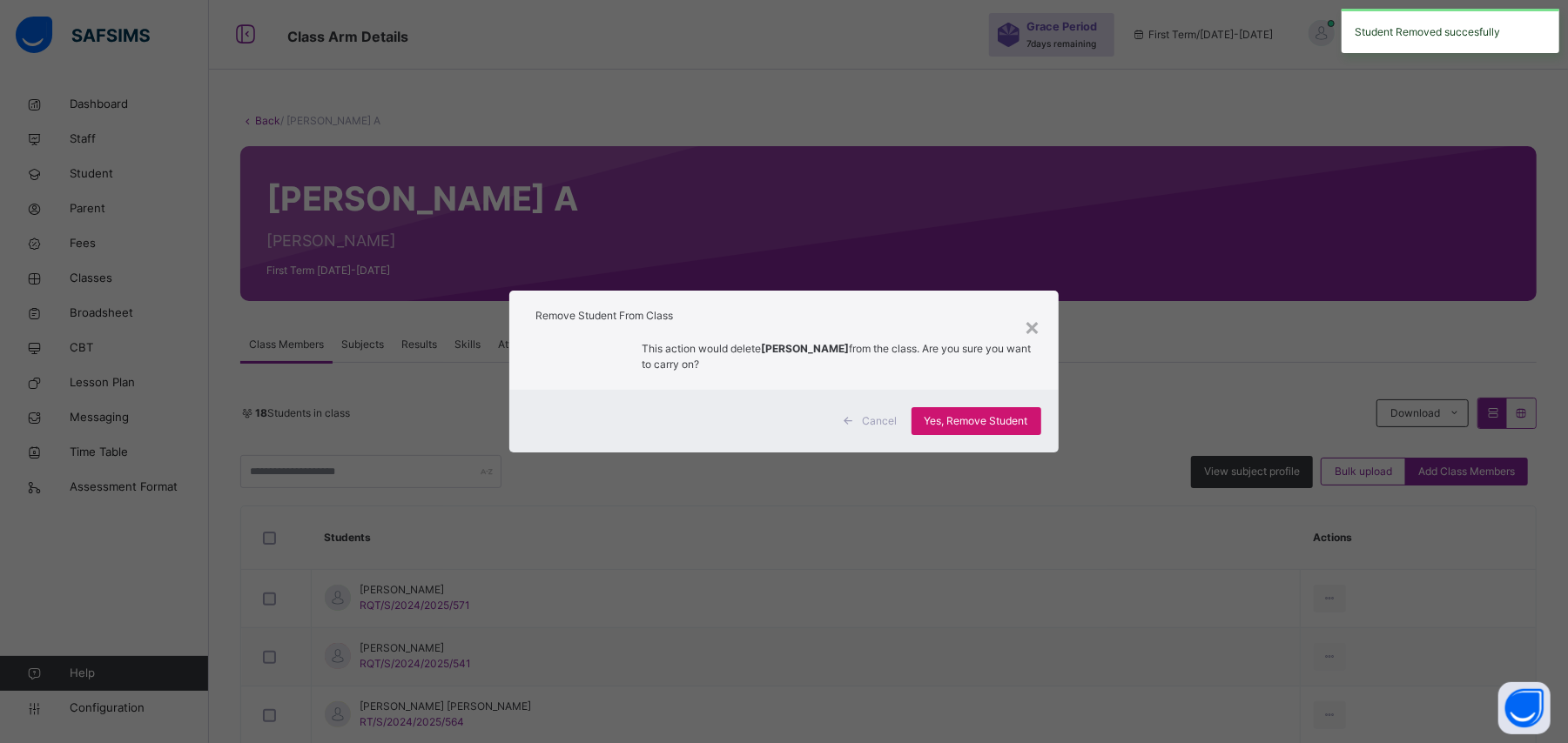
click at [996, 421] on span "Yes, Remove Student" at bounding box center [976, 421] width 104 height 16
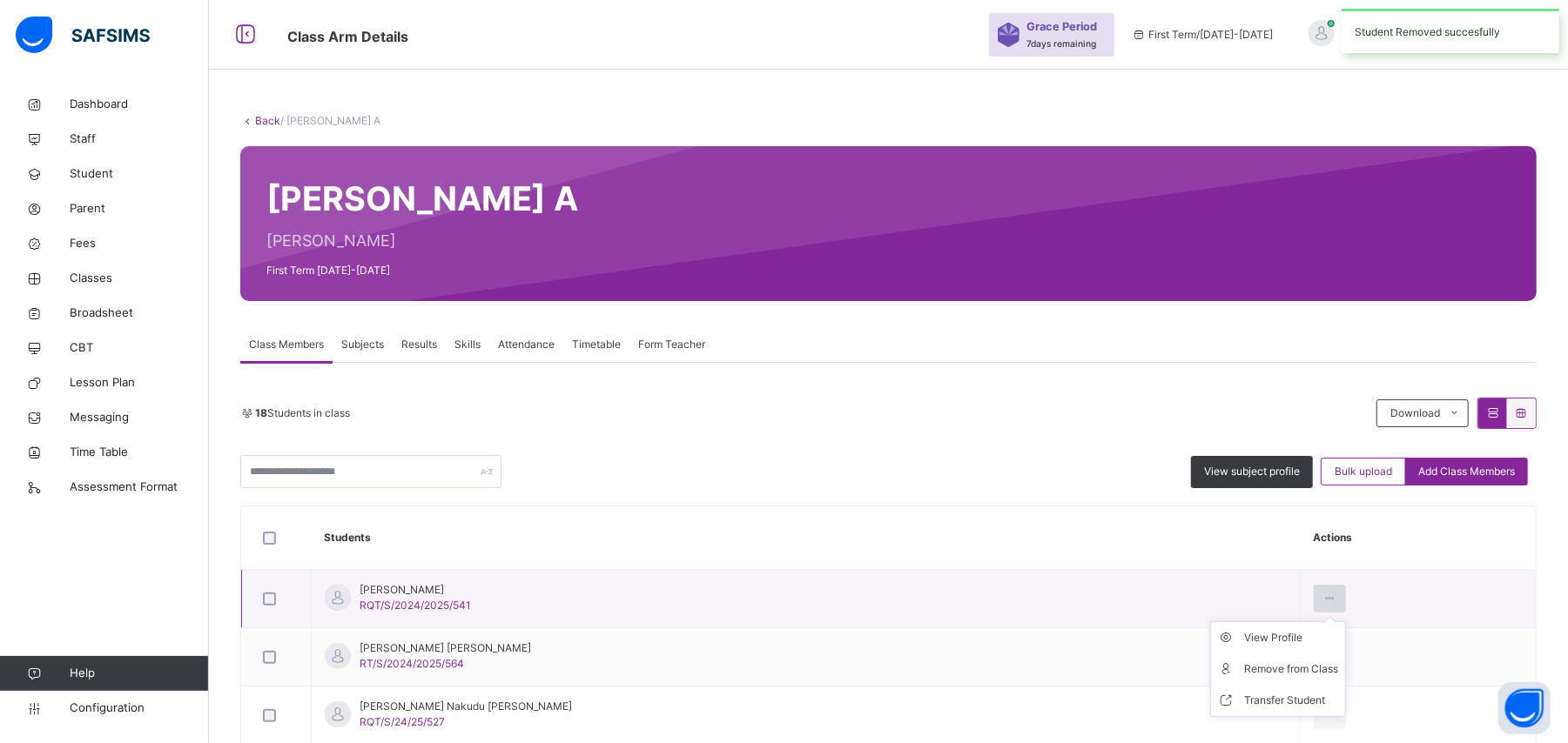
click at [1323, 598] on icon at bounding box center [1330, 599] width 15 height 16
click at [1265, 674] on div "Remove from Class" at bounding box center [1291, 669] width 94 height 17
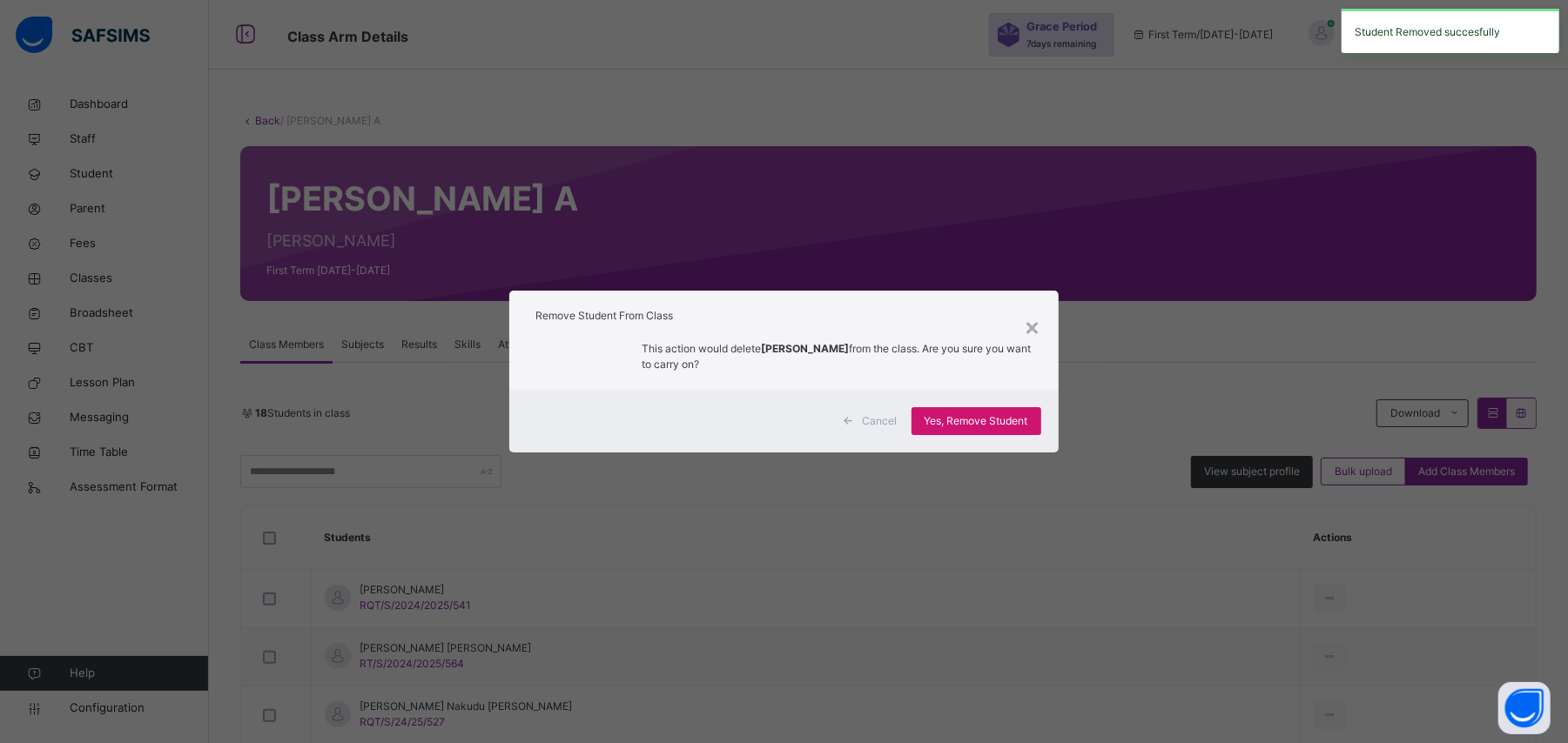
click at [1004, 421] on span "Yes, Remove Student" at bounding box center [976, 421] width 104 height 16
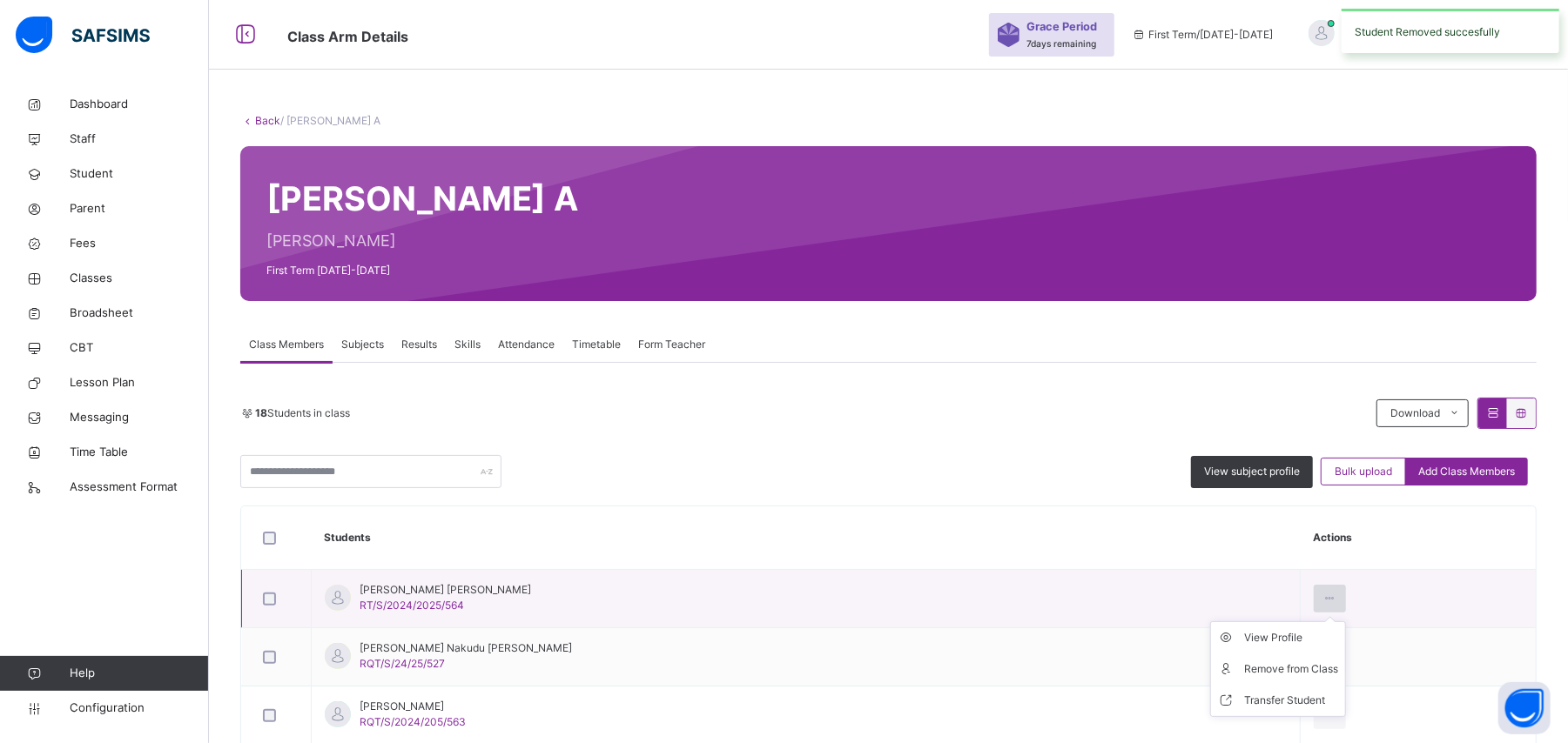
click at [1323, 602] on icon at bounding box center [1330, 599] width 15 height 16
click at [1247, 676] on div "Remove from Class" at bounding box center [1291, 669] width 94 height 17
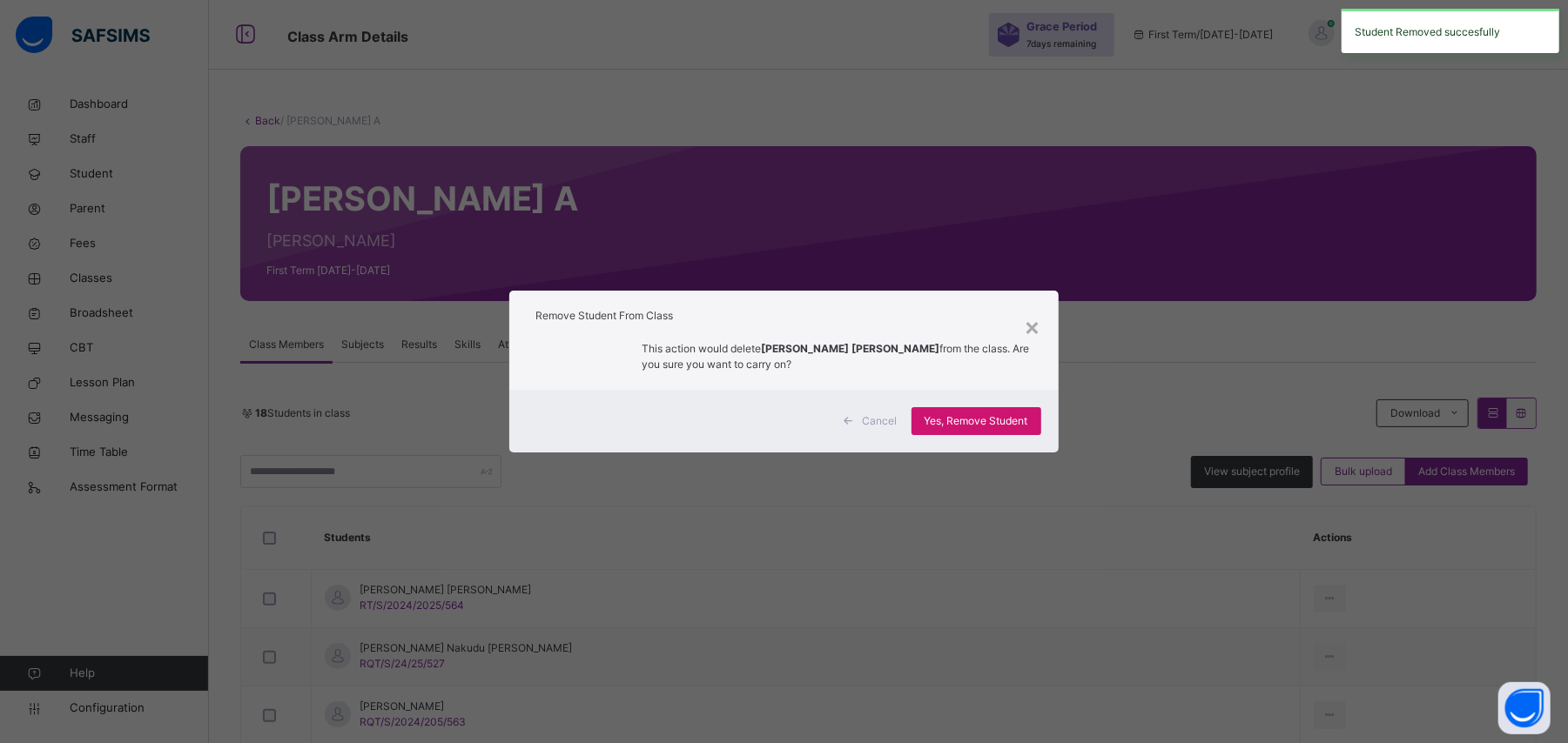
click at [999, 418] on span "Yes, Remove Student" at bounding box center [976, 421] width 104 height 16
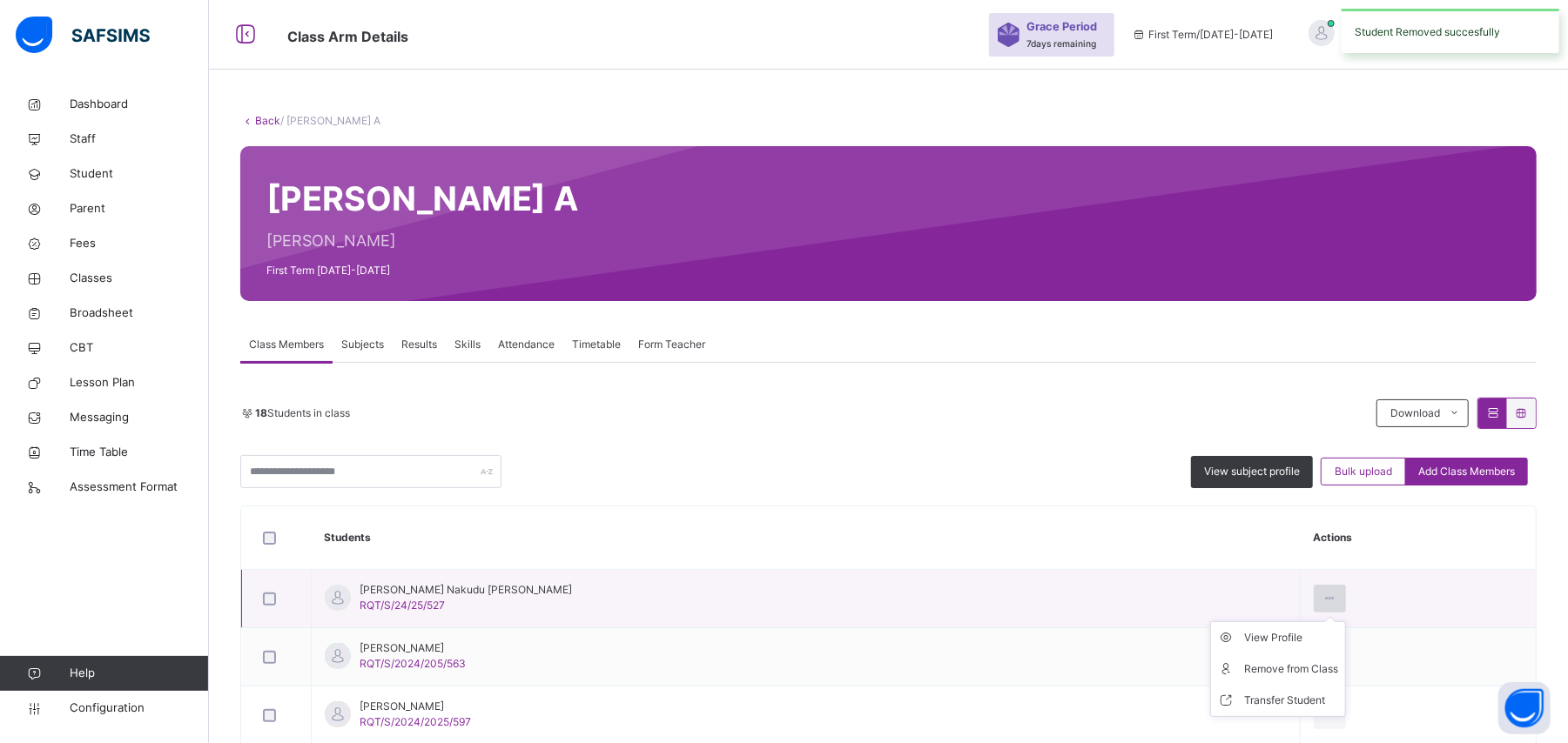
click at [1323, 599] on icon at bounding box center [1330, 599] width 15 height 16
click at [1251, 672] on div "Remove from Class" at bounding box center [1291, 669] width 94 height 17
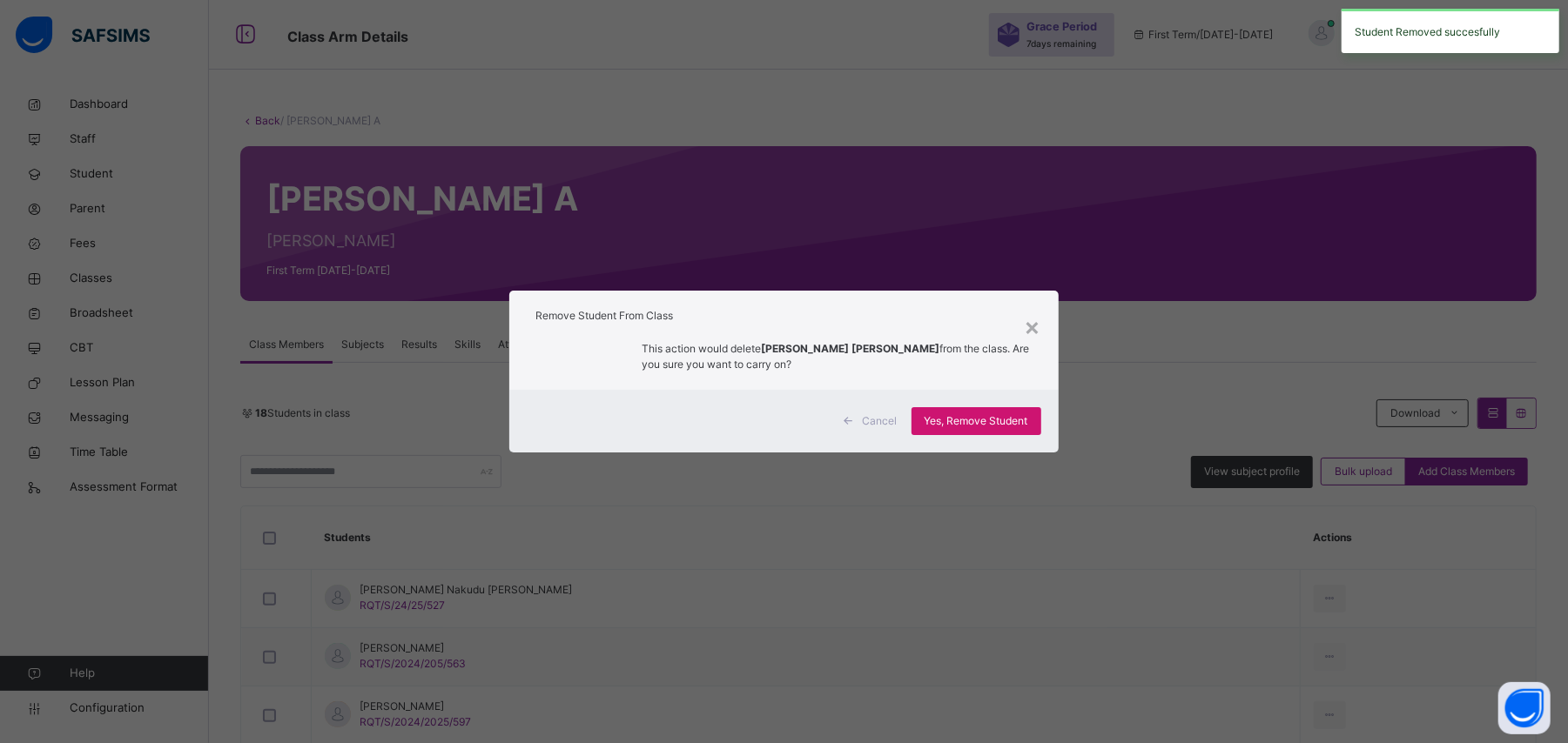
click at [994, 418] on span "Yes, Remove Student" at bounding box center [976, 421] width 104 height 16
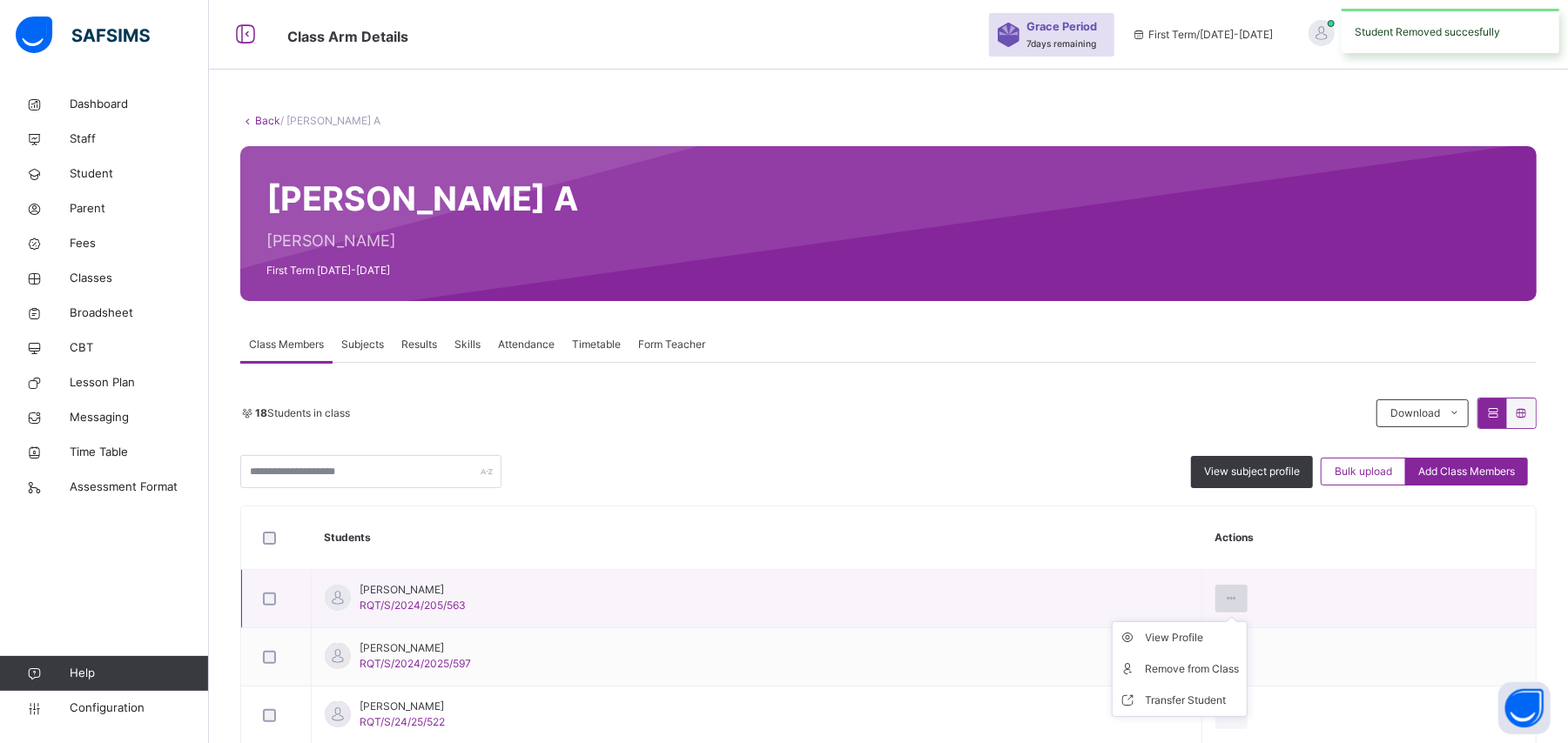
click at [1239, 594] on icon at bounding box center [1231, 599] width 15 height 16
click at [1239, 665] on div "Remove from Class" at bounding box center [1192, 669] width 94 height 17
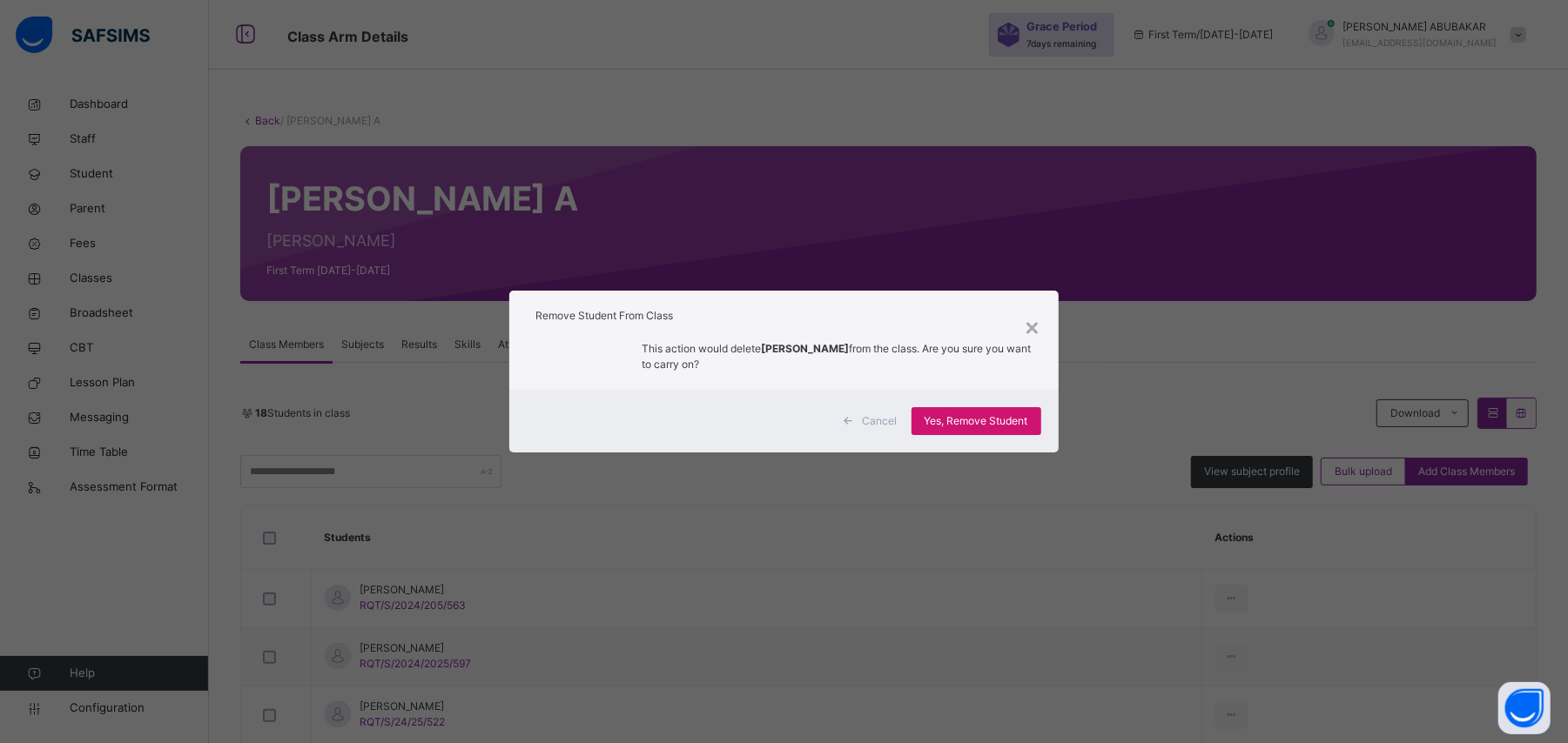
click at [1020, 430] on div "Yes, Remove Student" at bounding box center [975, 422] width 129 height 28
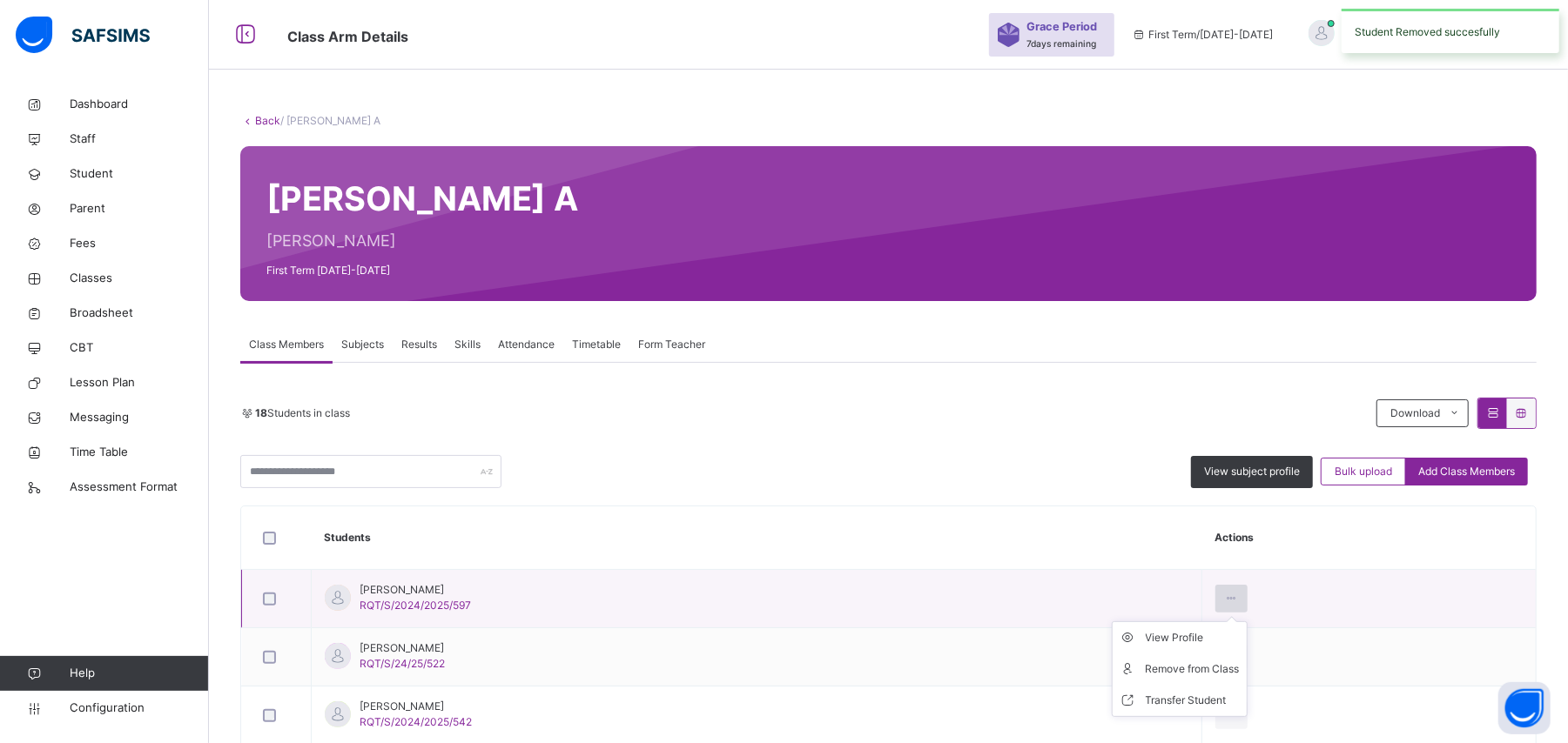
click at [1239, 599] on icon at bounding box center [1231, 599] width 15 height 16
click at [1239, 675] on div "Remove from Class" at bounding box center [1192, 669] width 94 height 17
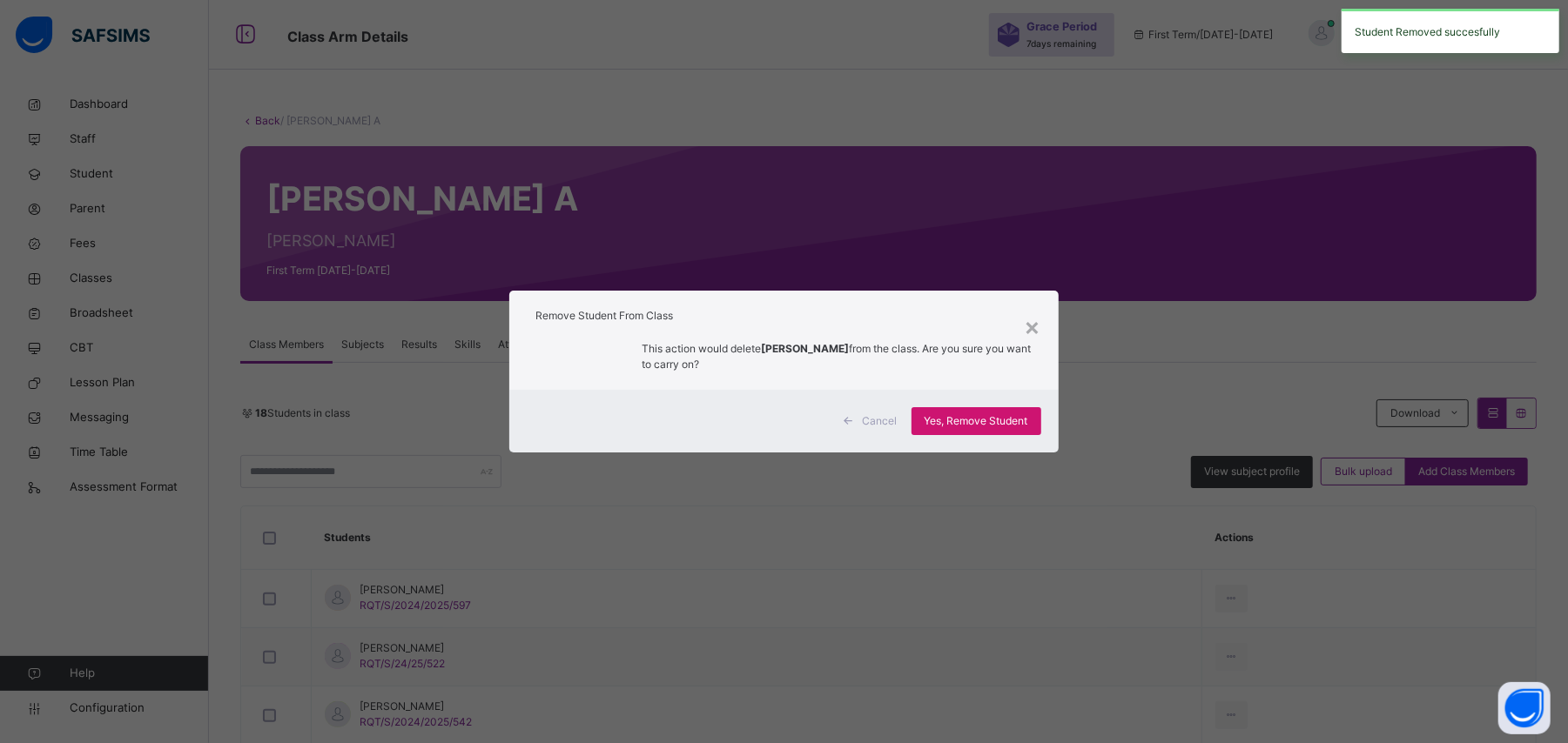
click at [1008, 421] on span "Yes, Remove Student" at bounding box center [976, 421] width 104 height 16
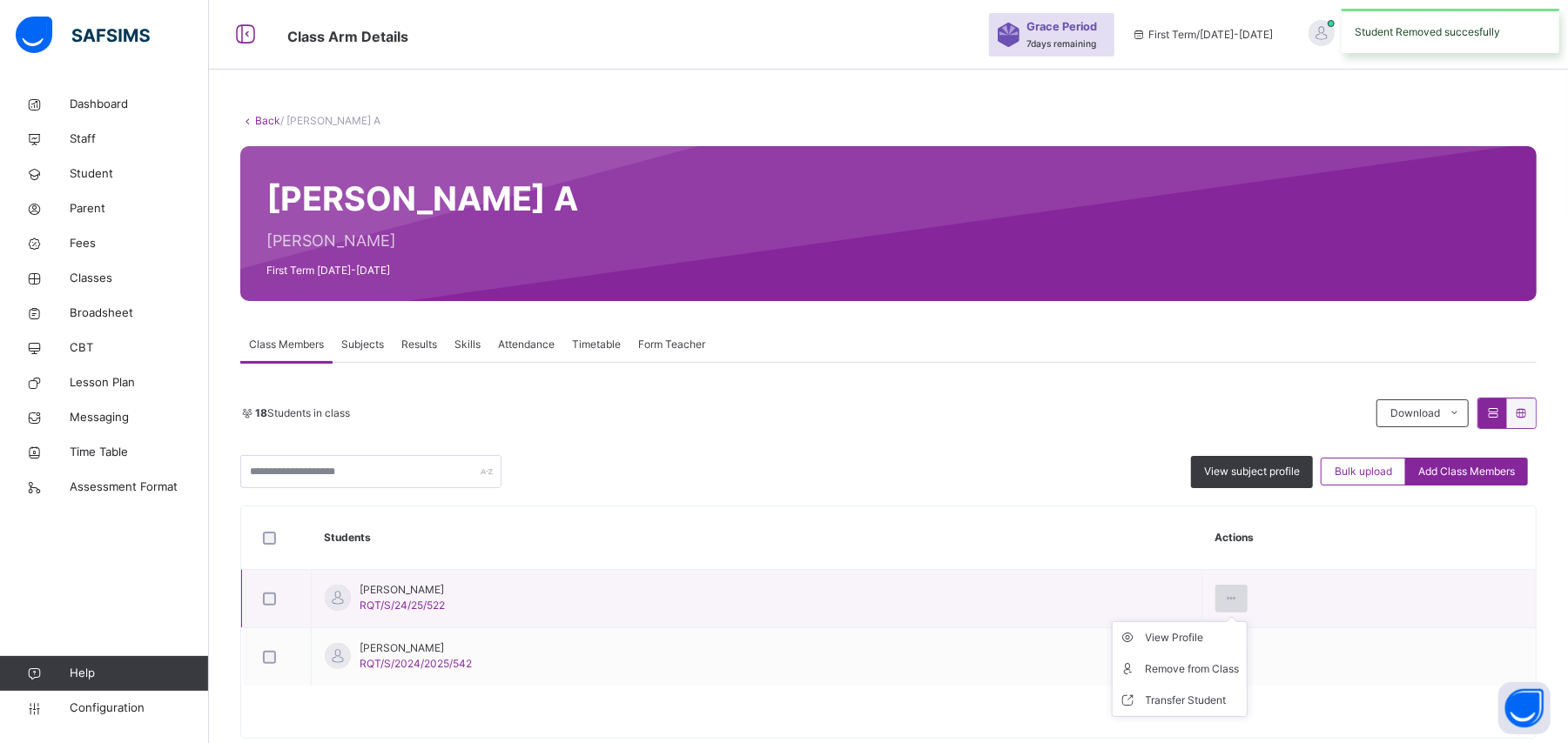
click at [1239, 603] on icon at bounding box center [1231, 599] width 15 height 16
click at [1233, 669] on div "Remove from Class" at bounding box center [1192, 669] width 94 height 17
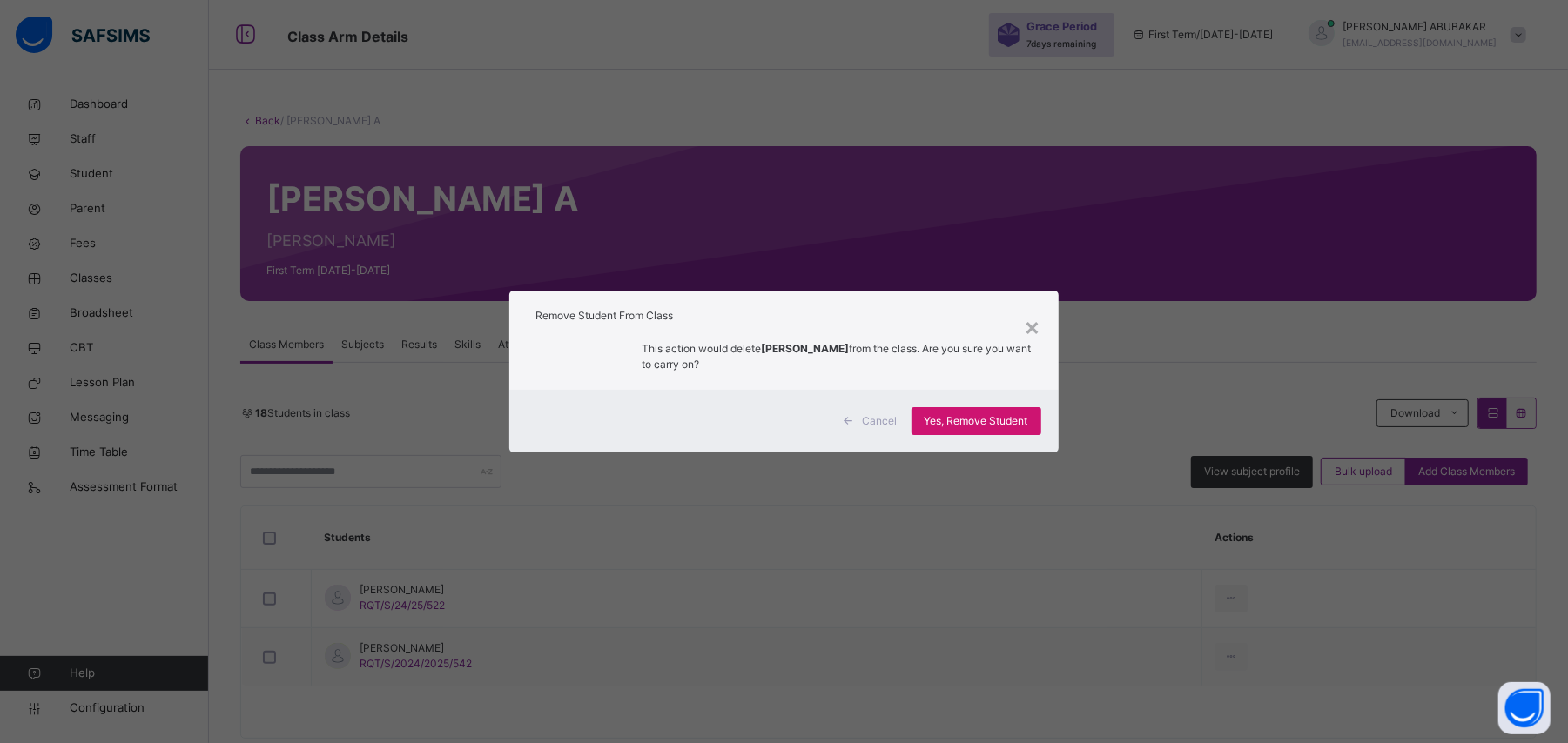
click at [1020, 423] on span "Yes, Remove Student" at bounding box center [976, 421] width 104 height 16
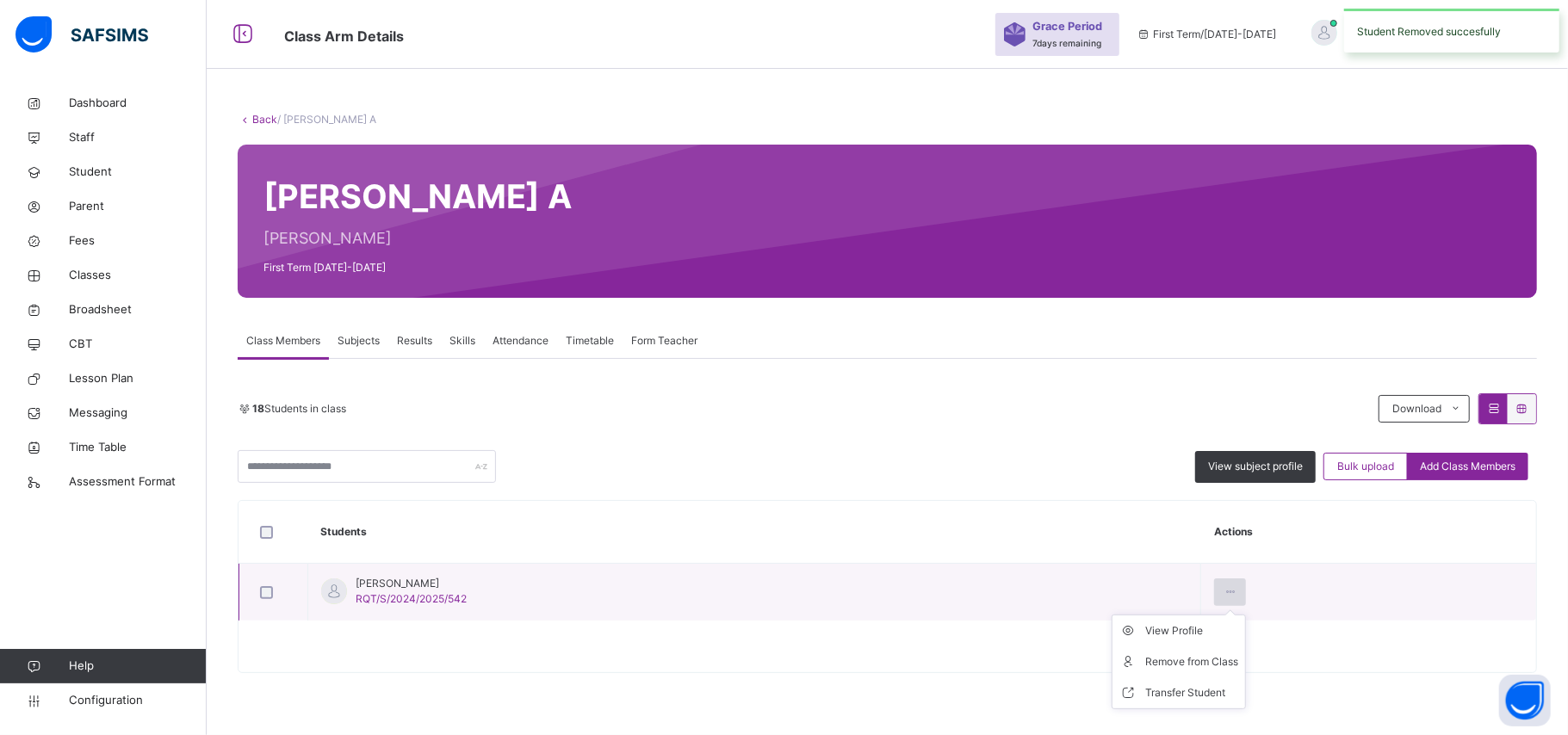
click at [1235, 597] on icon at bounding box center [1230, 592] width 15 height 16
click at [1214, 662] on div "Remove from Class" at bounding box center [1192, 662] width 93 height 17
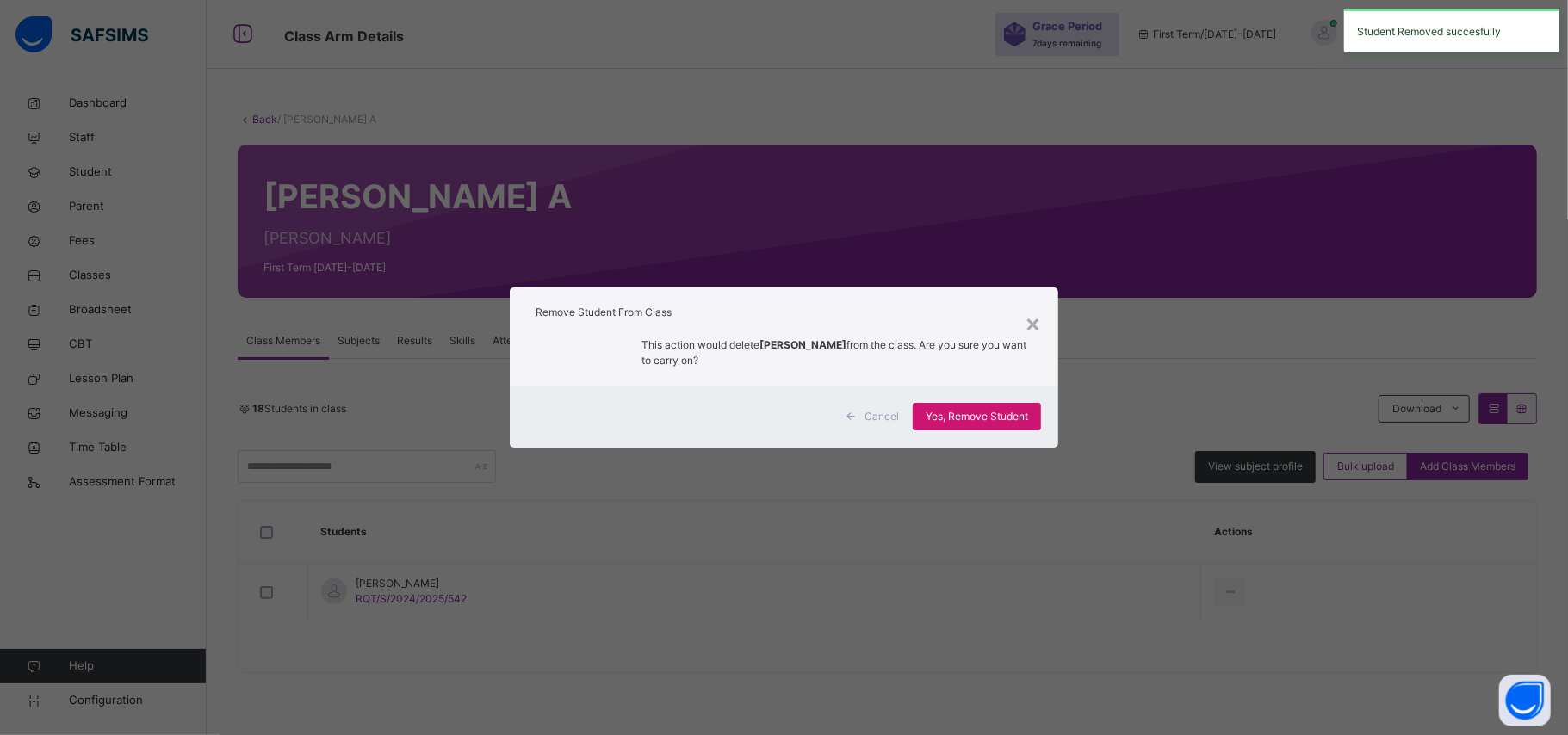
click at [1016, 414] on span "Yes, Remove Student" at bounding box center [977, 417] width 103 height 16
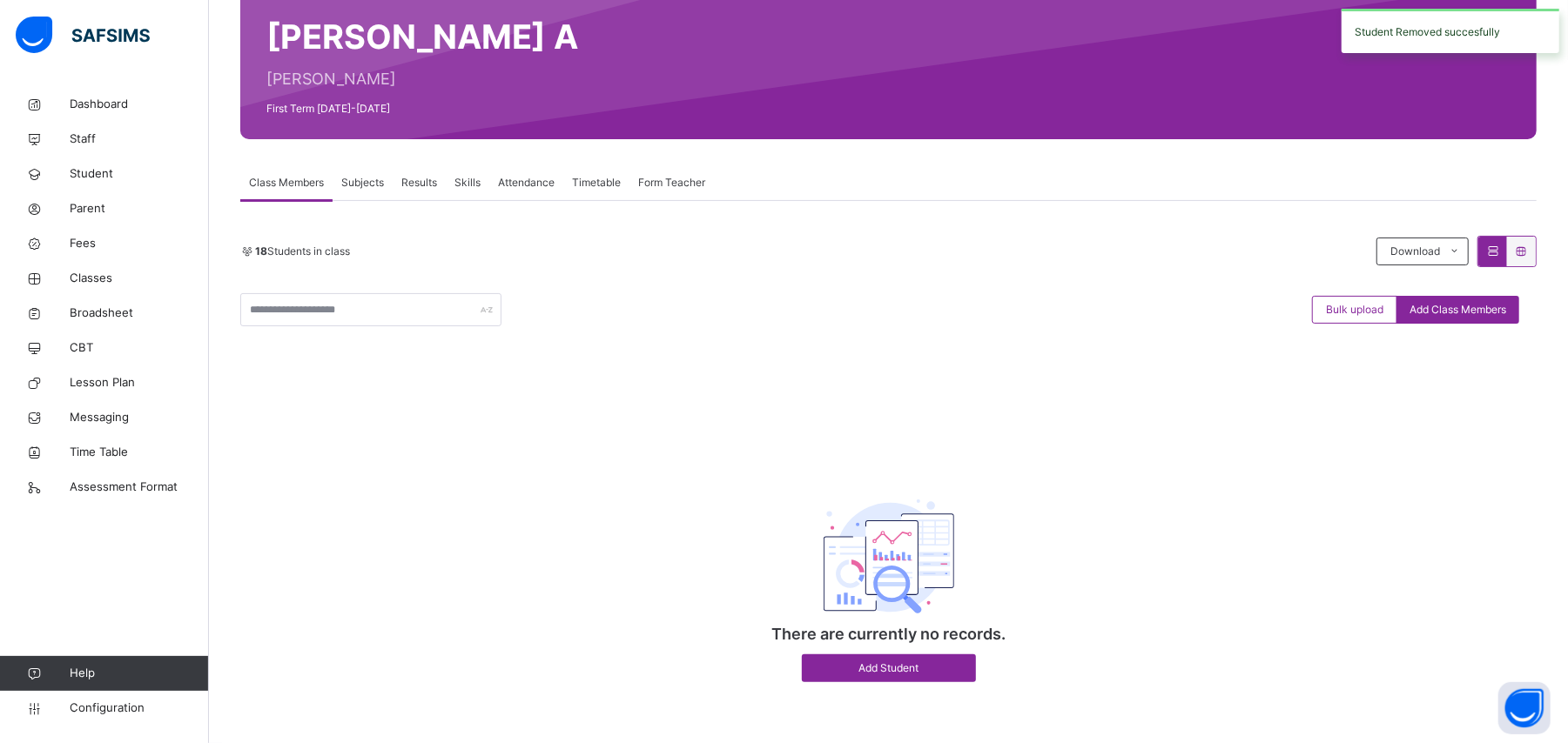
scroll to position [164, 0]
